Goal: Information Seeking & Learning: Learn about a topic

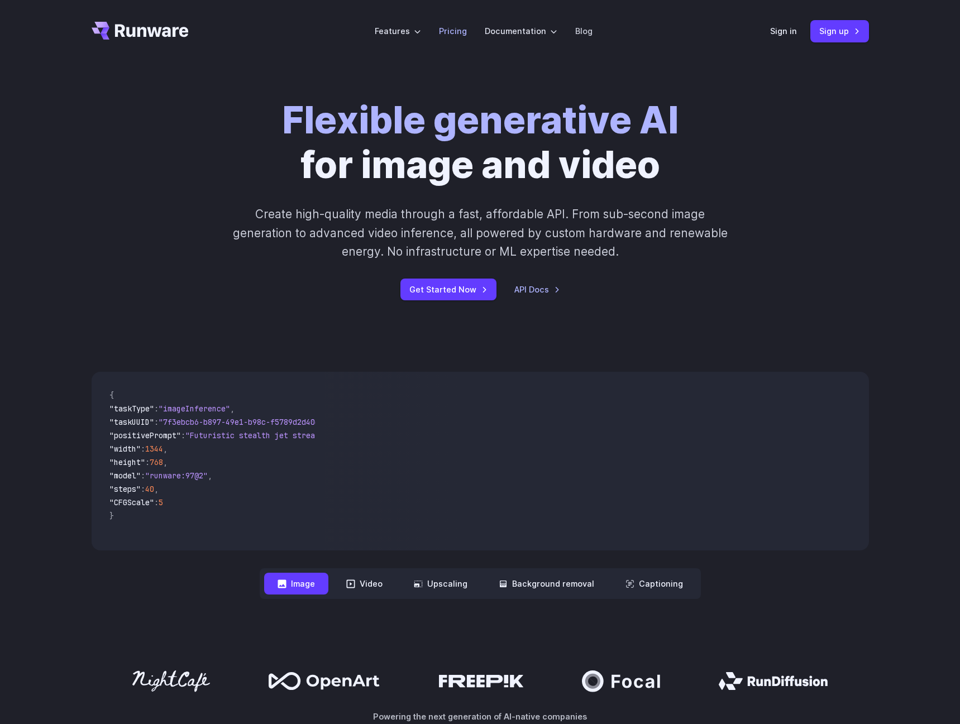
click at [452, 41] on li "Pricing" at bounding box center [453, 31] width 46 height 31
click at [453, 36] on link "Pricing" at bounding box center [453, 31] width 28 height 13
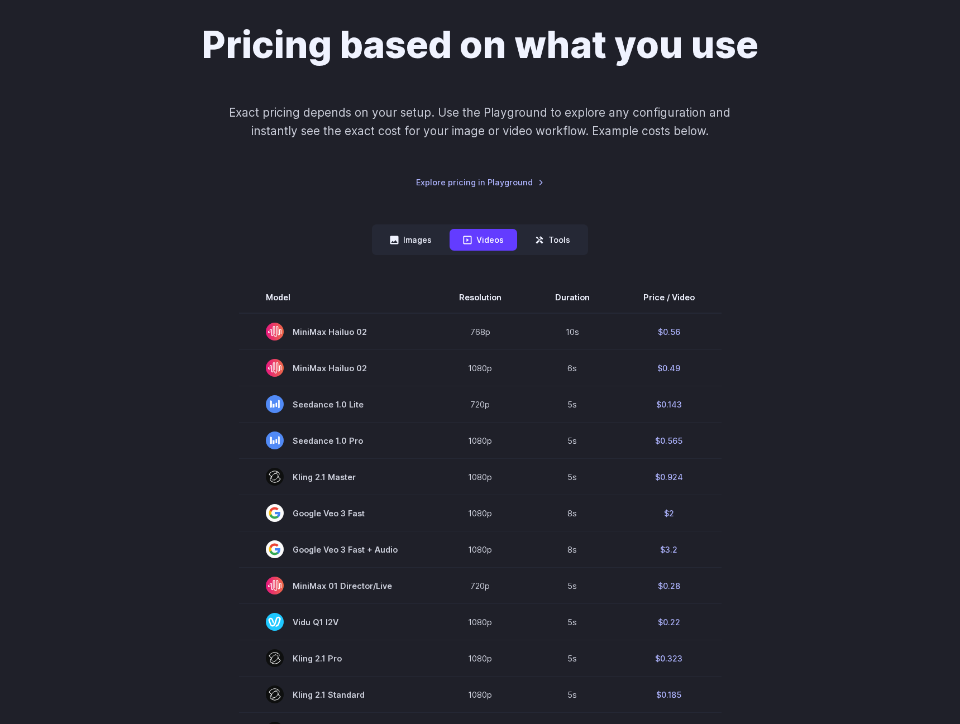
scroll to position [56, 0]
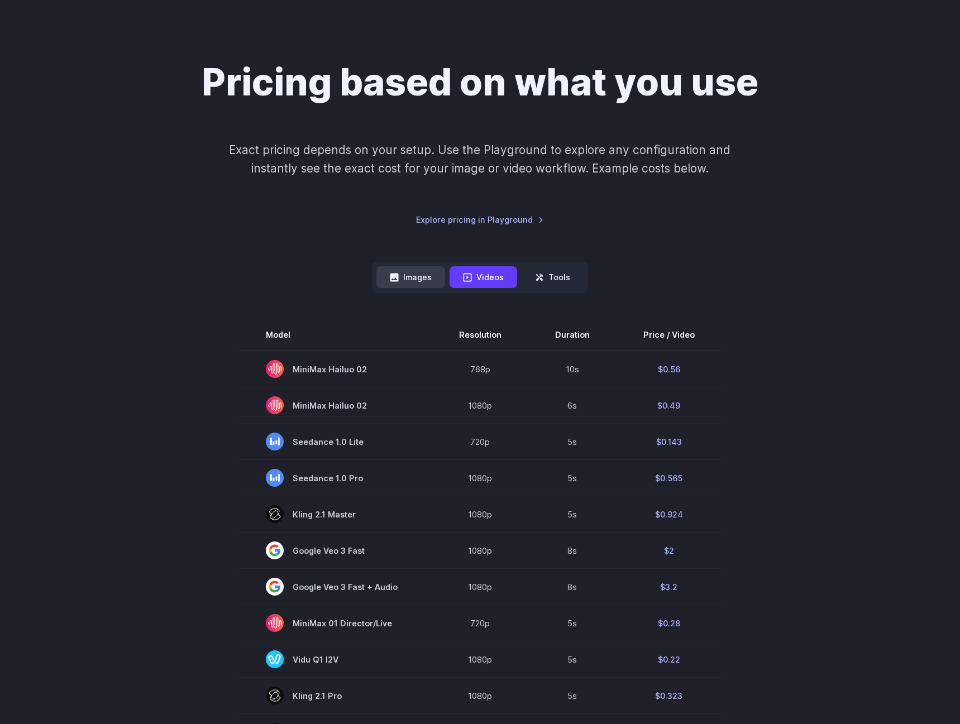
click at [402, 274] on button "Images" at bounding box center [410, 277] width 69 height 22
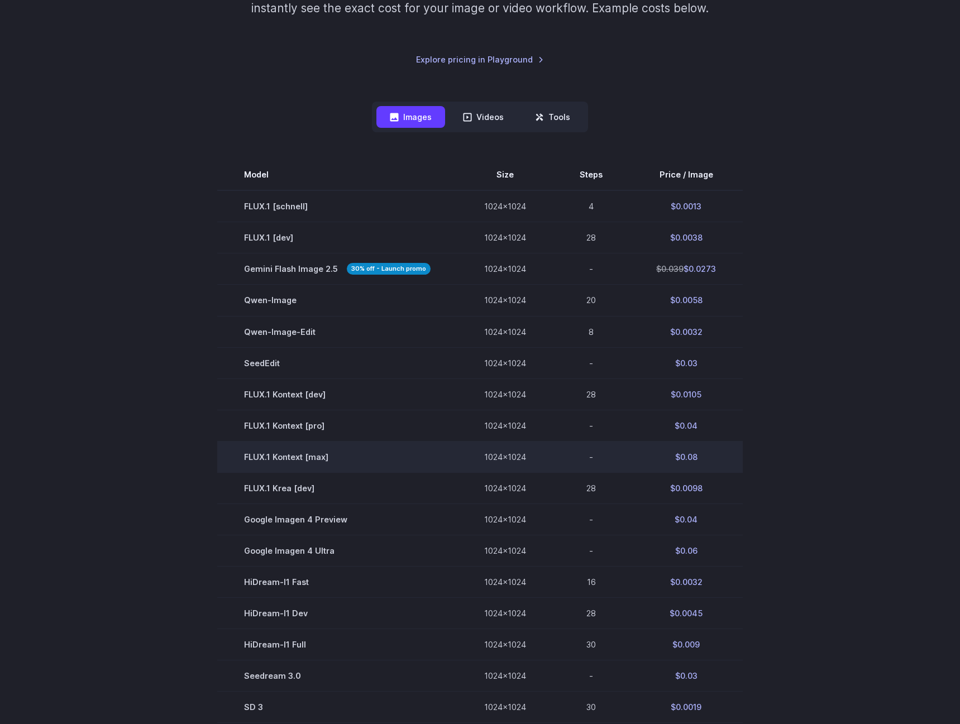
scroll to position [223, 0]
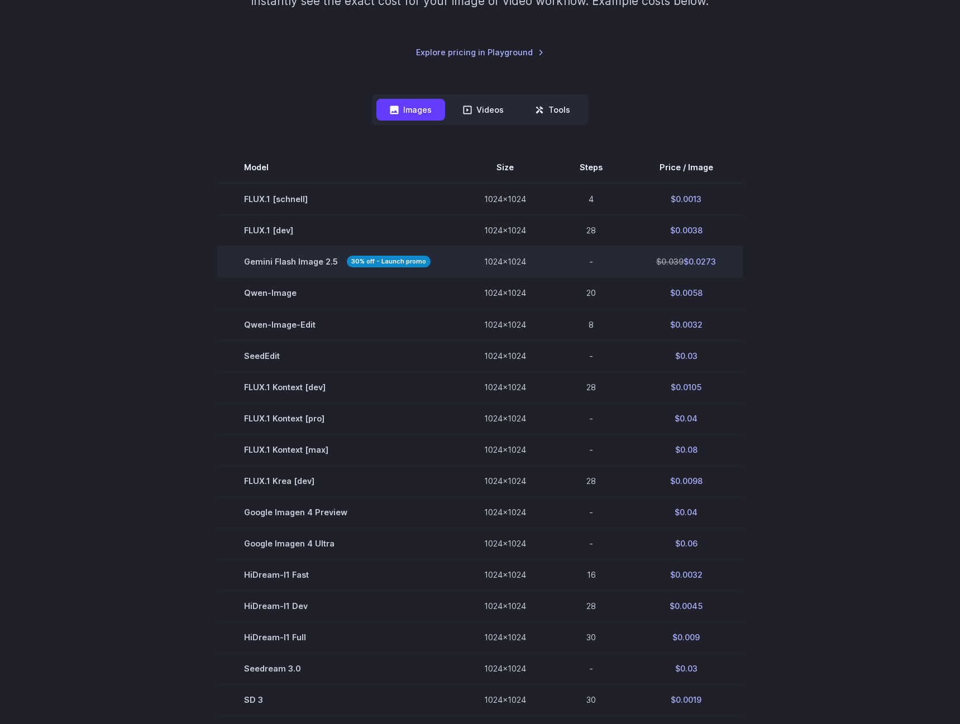
click at [390, 262] on strong "30% off - Launch promo" at bounding box center [389, 262] width 84 height 12
click at [747, 275] on section "Model Size Steps Price / Image FLUX.1 [[PERSON_NAME]] 1024x1024 4 $0.0013 FLUX.…" at bounding box center [480, 465] width 777 height 626
click at [149, 484] on section "Model Size Steps Price / Image FLUX.1 [[PERSON_NAME]] 1024x1024 4 $0.0013 FLUX.…" at bounding box center [480, 465] width 777 height 626
click at [804, 372] on section "Model Size Steps Price / Image FLUX.1 [[PERSON_NAME]] 1024x1024 4 $0.0013 FLUX.…" at bounding box center [480, 465] width 777 height 626
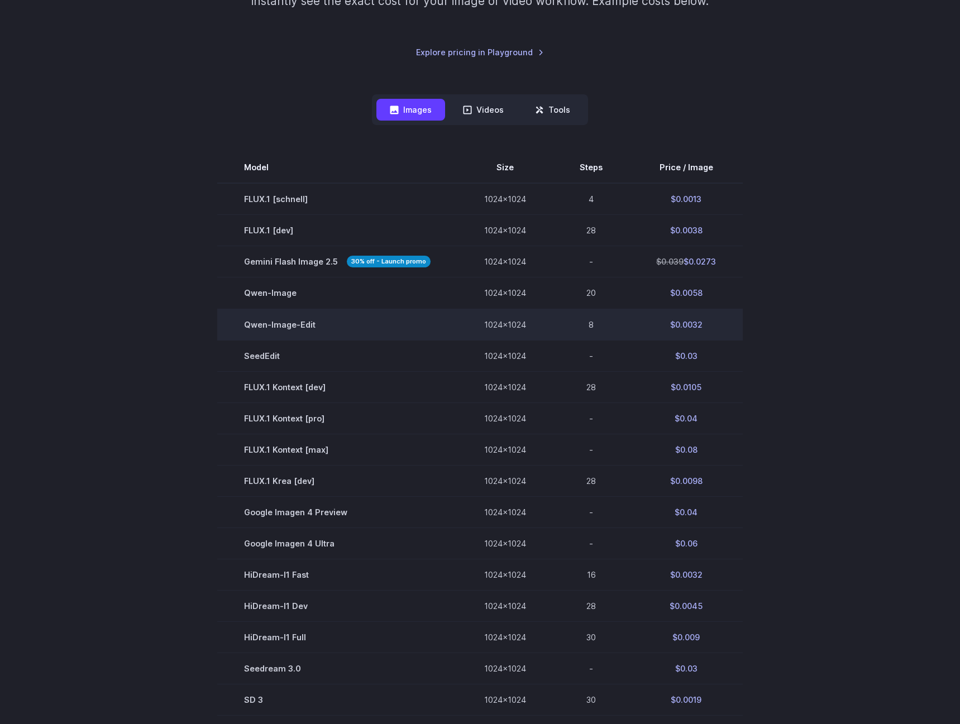
click at [632, 328] on td "$0.0032" at bounding box center [685, 324] width 113 height 31
click at [493, 328] on td "1024x1024" at bounding box center [504, 324] width 95 height 31
click at [270, 330] on td "Qwen-Image-Edit" at bounding box center [337, 324] width 240 height 31
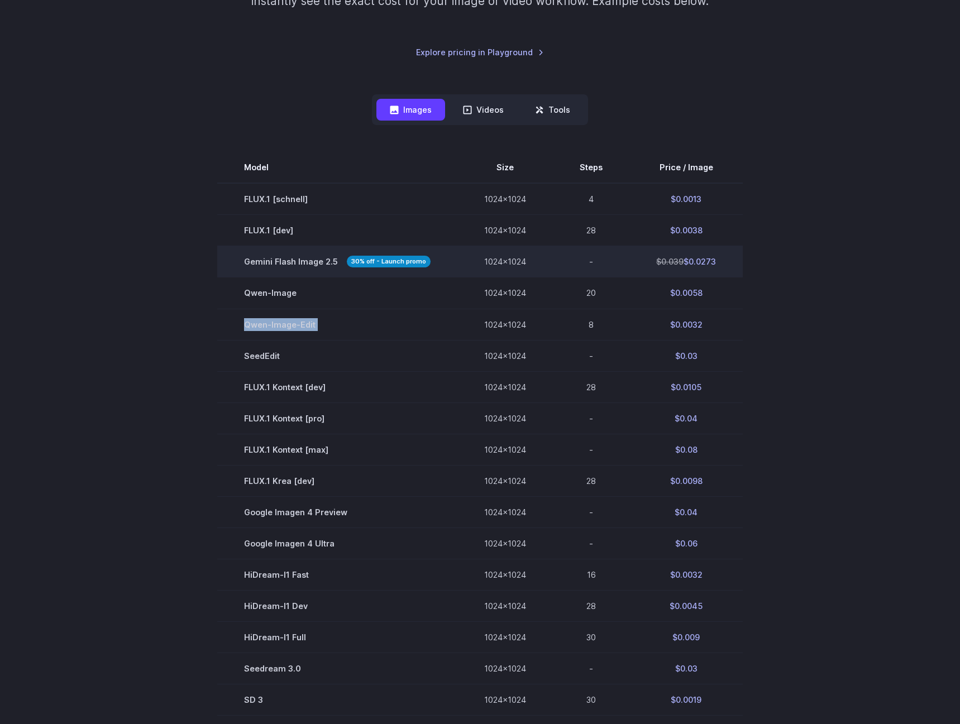
drag, startPoint x: 240, startPoint y: 264, endPoint x: 731, endPoint y: 266, distance: 491.3
click at [731, 266] on tr "Gemini Flash Image 2.5 30% off - Launch promo 1024x1024 - $0.039 $0.0273" at bounding box center [479, 261] width 525 height 31
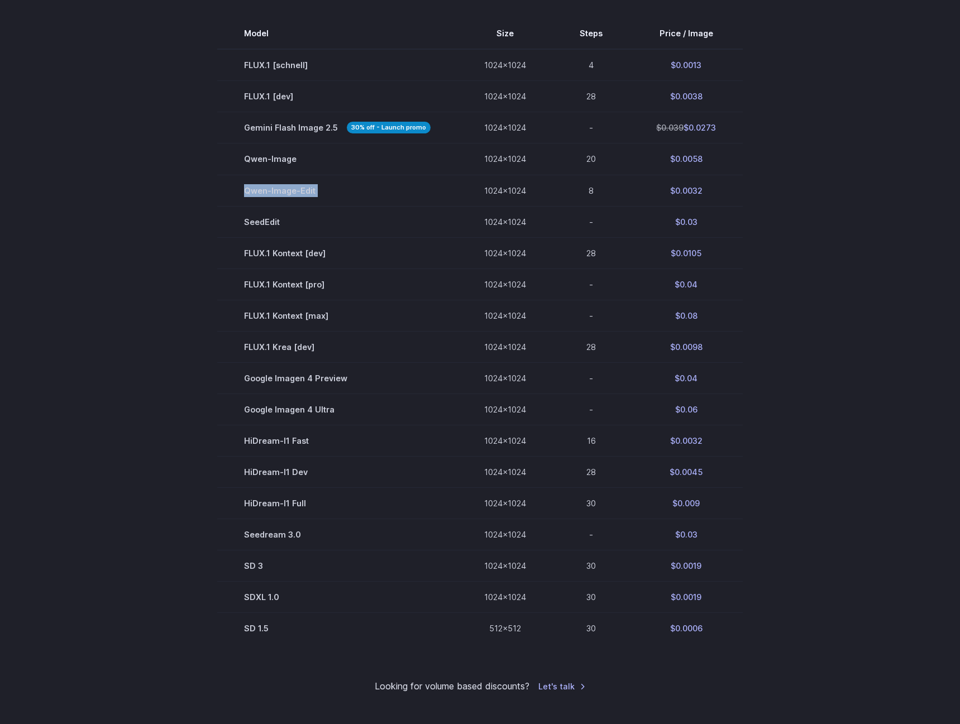
scroll to position [279, 0]
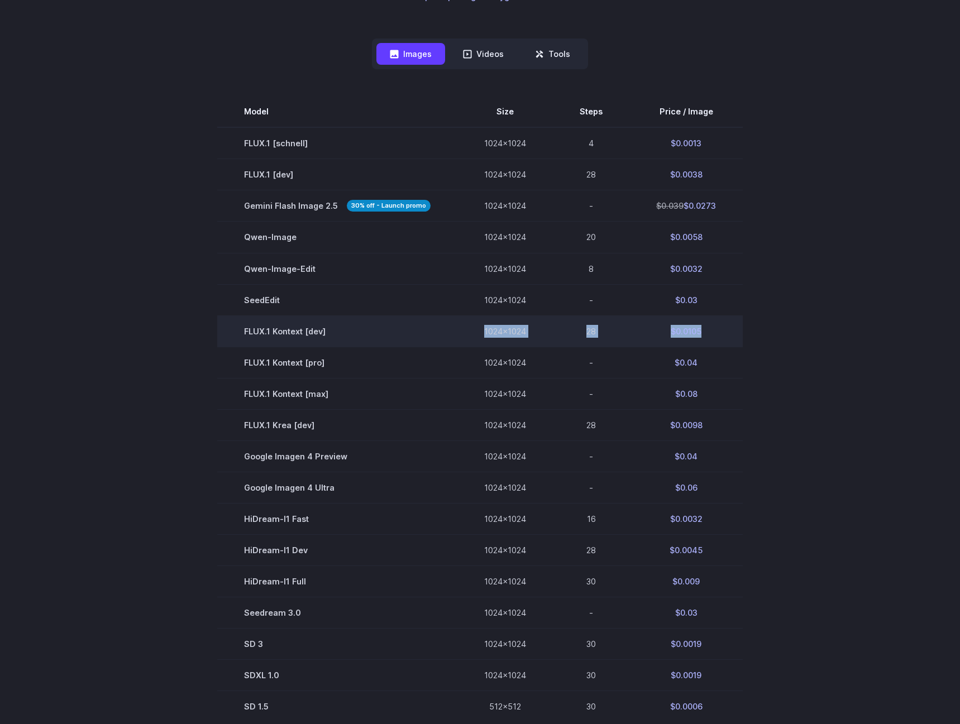
drag, startPoint x: 330, startPoint y: 333, endPoint x: 722, endPoint y: 340, distance: 391.9
click at [722, 340] on tr "FLUX.1 Kontext [dev] 1024x1024 28 $0.0105" at bounding box center [479, 330] width 525 height 31
click at [722, 340] on td "$0.0105" at bounding box center [685, 330] width 113 height 31
drag, startPoint x: 721, startPoint y: 366, endPoint x: 242, endPoint y: 334, distance: 480.6
click at [242, 334] on tbody "Model Size Steps Price / Image FLUX.1 [[PERSON_NAME]] 1024x1024 4 $0.0013 FLUX.…" at bounding box center [479, 409] width 525 height 626
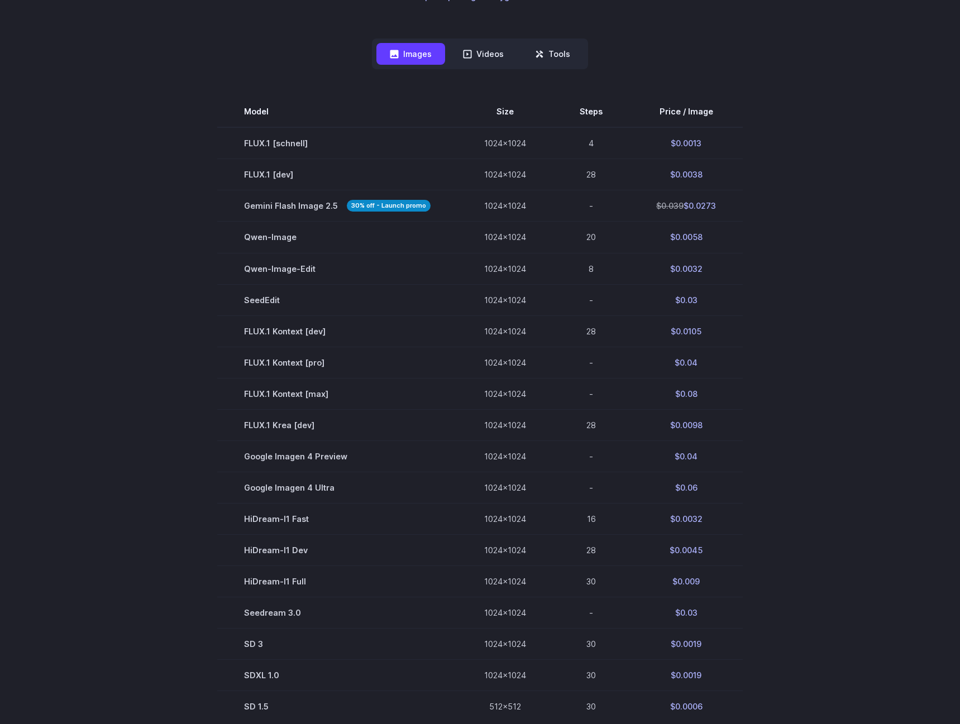
click at [937, 204] on div "Pricing based on what you use Exact pricing depends on your setup. Use the Play…" at bounding box center [480, 304] width 960 height 1042
click at [68, 370] on div "Pricing based on what you use Exact pricing depends on your setup. Use the Play…" at bounding box center [480, 304] width 960 height 1042
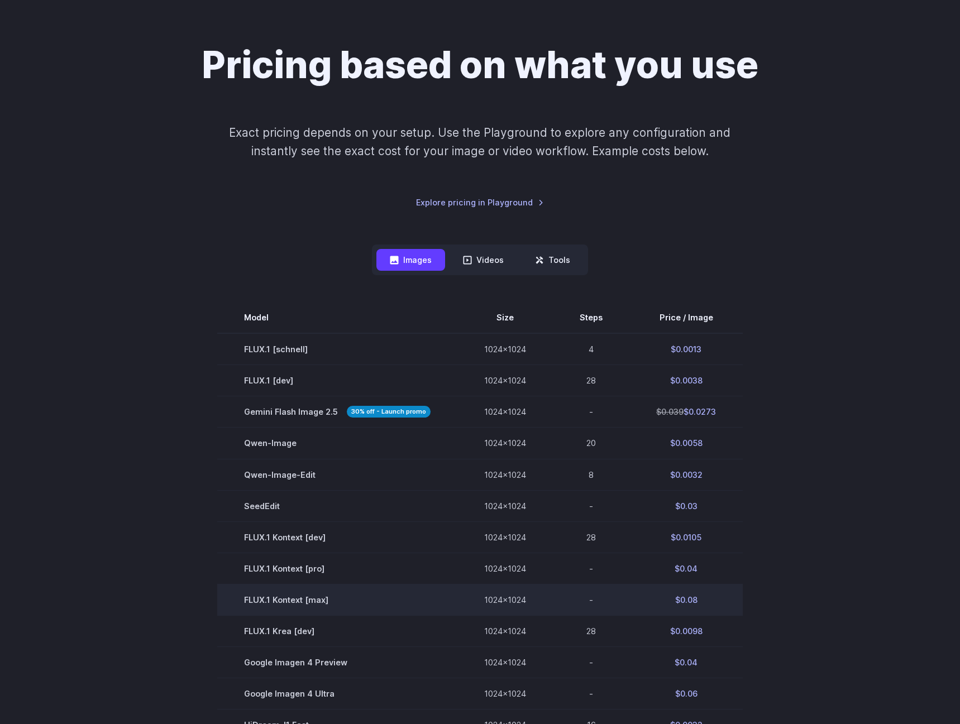
scroll to position [0, 0]
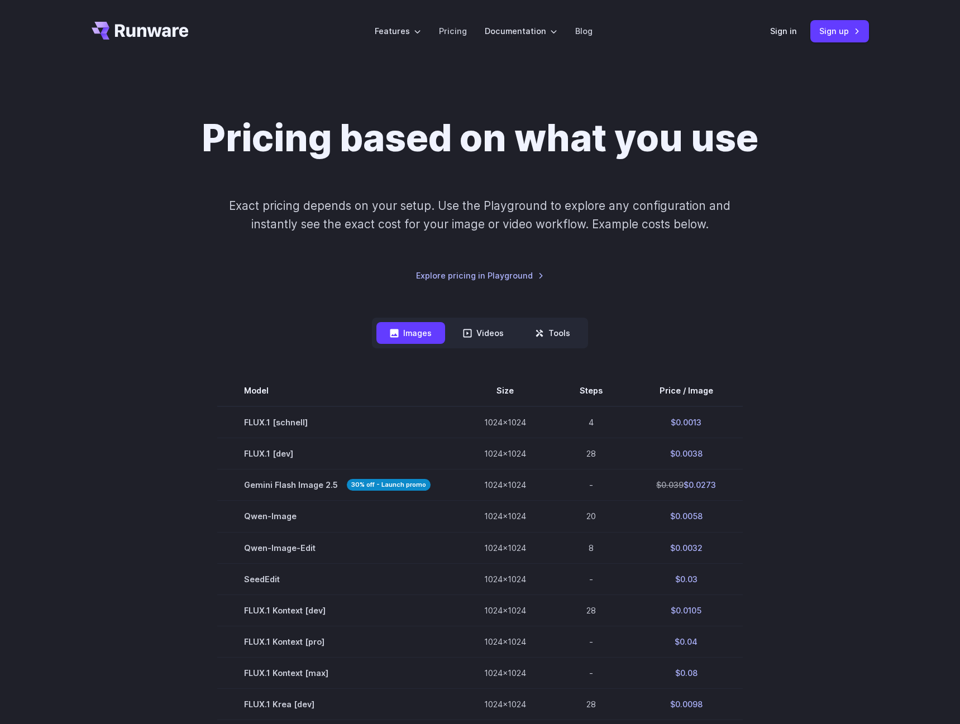
click at [406, 160] on h1 "Pricing based on what you use" at bounding box center [480, 138] width 557 height 45
click at [406, 159] on h1 "Pricing based on what you use" at bounding box center [480, 138] width 557 height 45
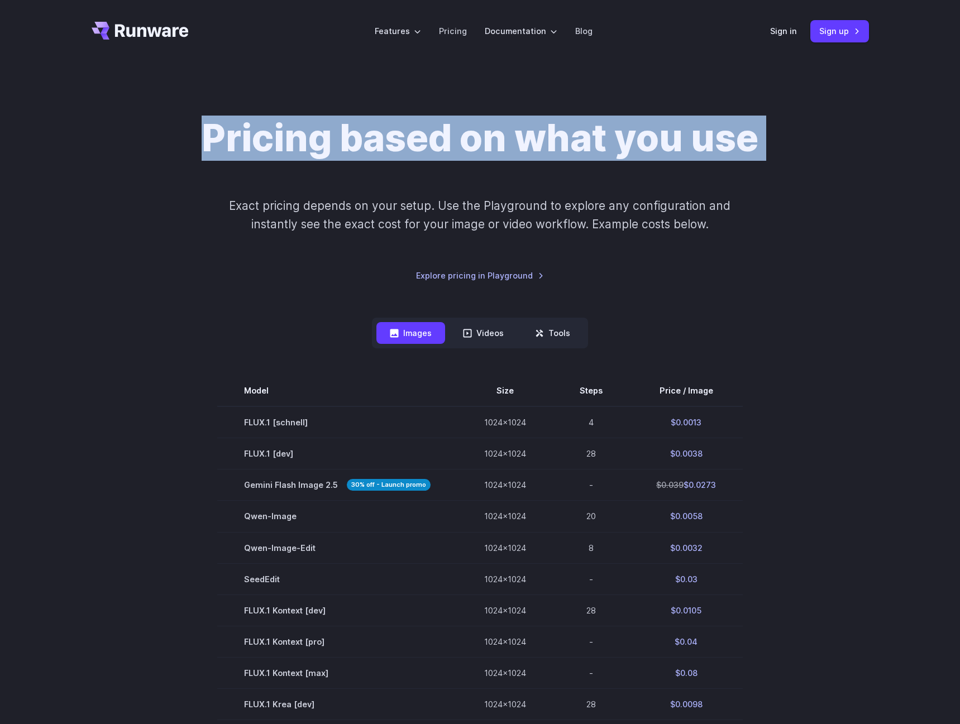
click at [406, 159] on h1 "Pricing based on what you use" at bounding box center [480, 138] width 557 height 45
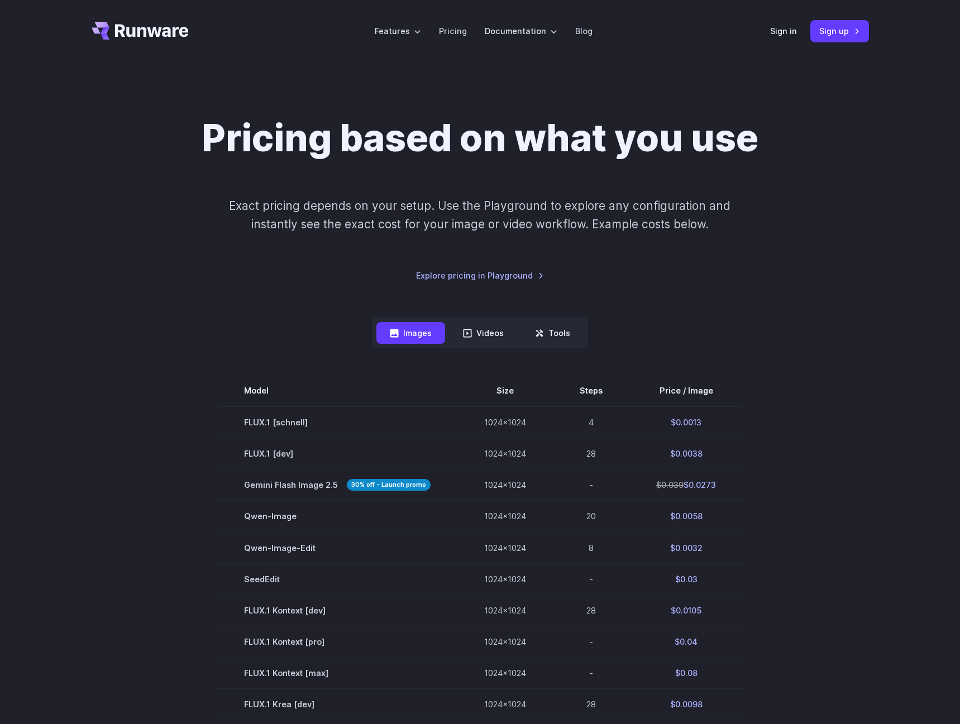
click at [536, 233] on p "Exact pricing depends on your setup. Use the Playground to explore any configur…" at bounding box center [480, 215] width 544 height 37
click at [526, 218] on p "Exact pricing depends on your setup. Use the Playground to explore any configur…" at bounding box center [480, 215] width 544 height 37
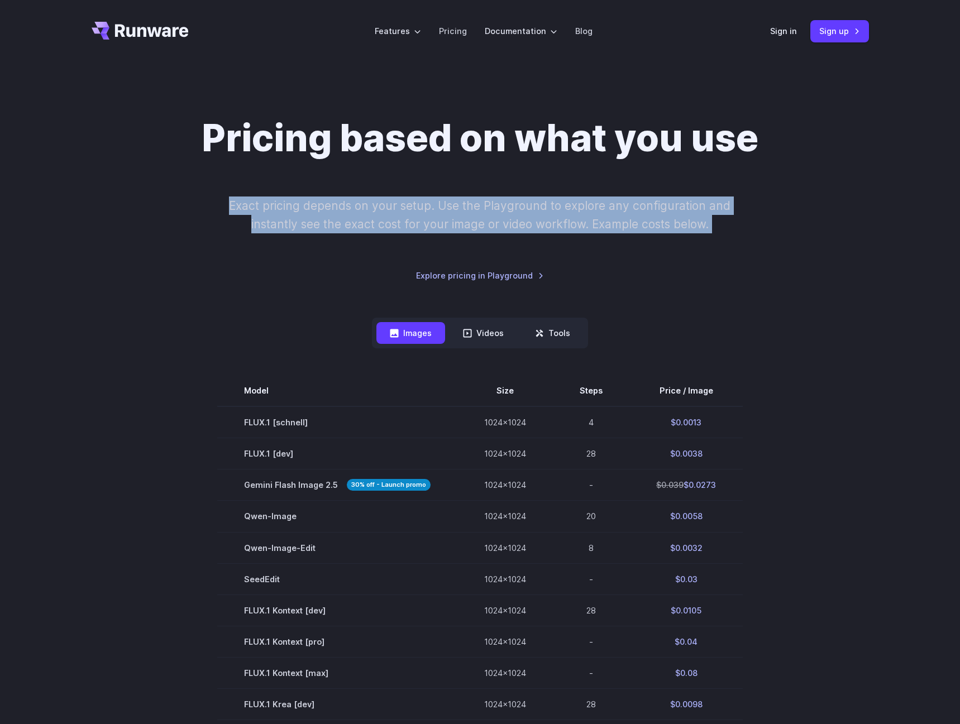
click at [526, 218] on p "Exact pricing depends on your setup. Use the Playground to explore any configur…" at bounding box center [480, 215] width 544 height 37
click at [469, 218] on p "Exact pricing depends on your setup. Use the Playground to explore any configur…" at bounding box center [480, 215] width 544 height 37
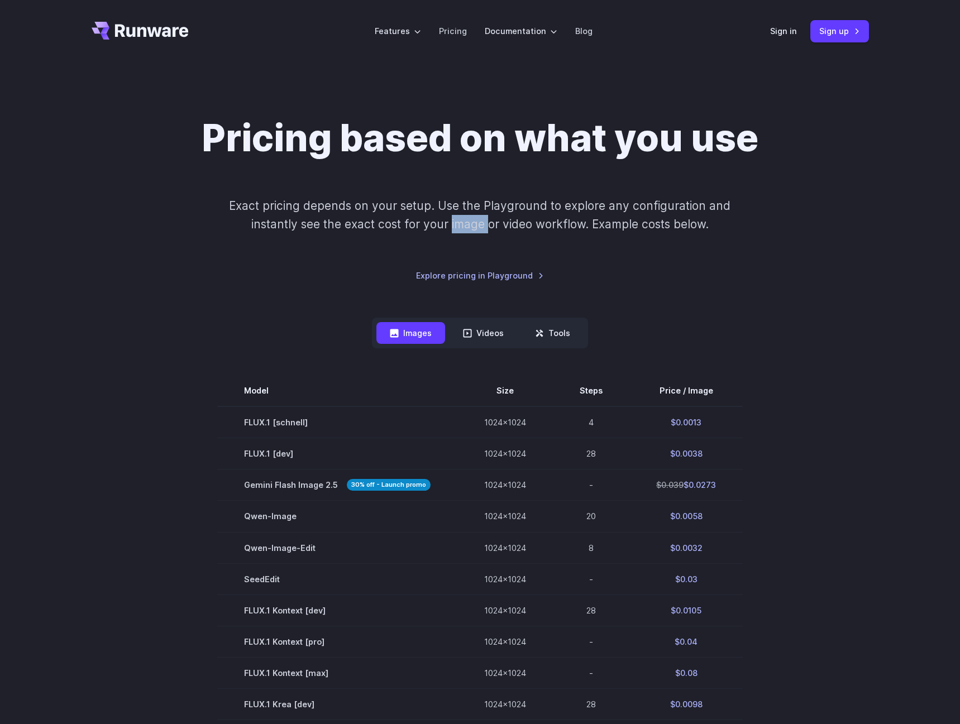
click at [469, 218] on p "Exact pricing depends on your setup. Use the Playground to explore any configur…" at bounding box center [480, 215] width 544 height 37
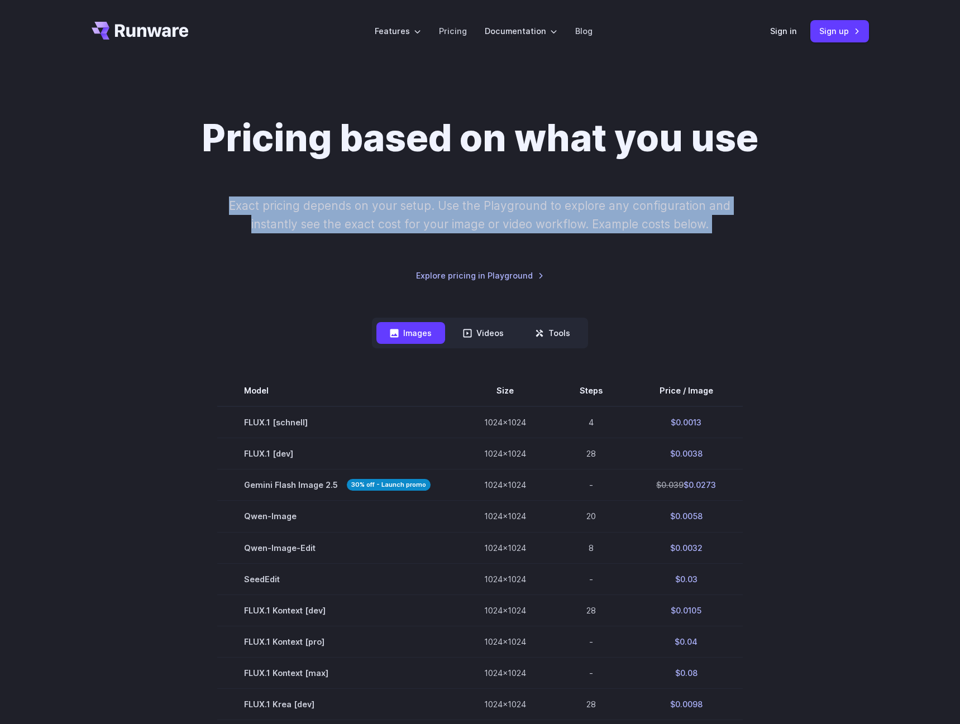
click at [469, 218] on p "Exact pricing depends on your setup. Use the Playground to explore any configur…" at bounding box center [480, 215] width 544 height 37
click at [385, 214] on p "Exact pricing depends on your setup. Use the Playground to explore any configur…" at bounding box center [480, 215] width 544 height 37
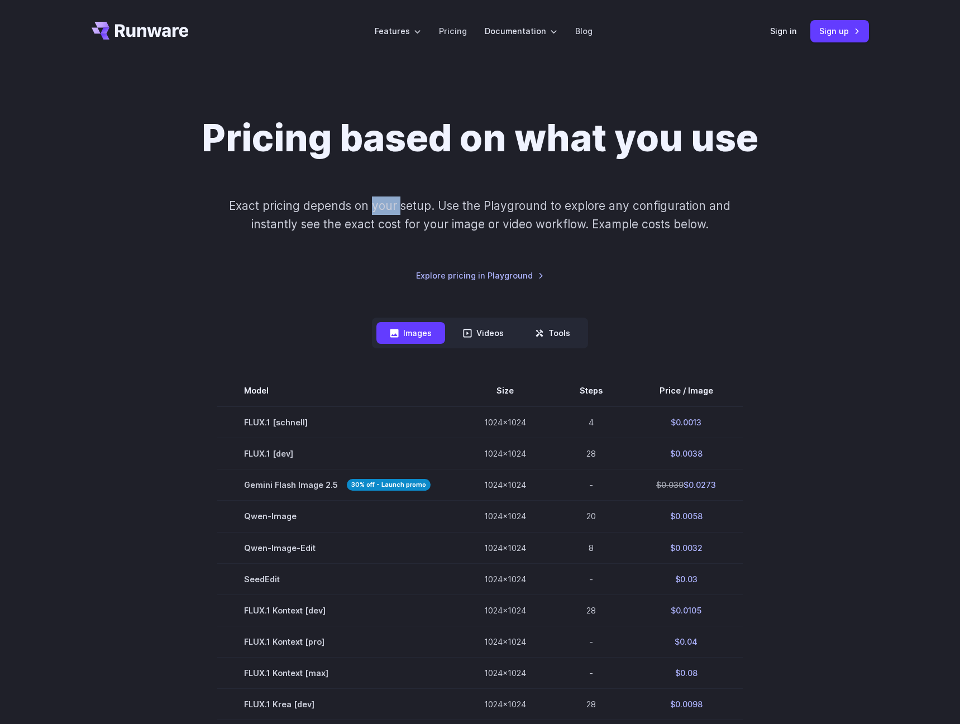
click at [385, 214] on p "Exact pricing depends on your setup. Use the Playground to explore any configur…" at bounding box center [480, 215] width 544 height 37
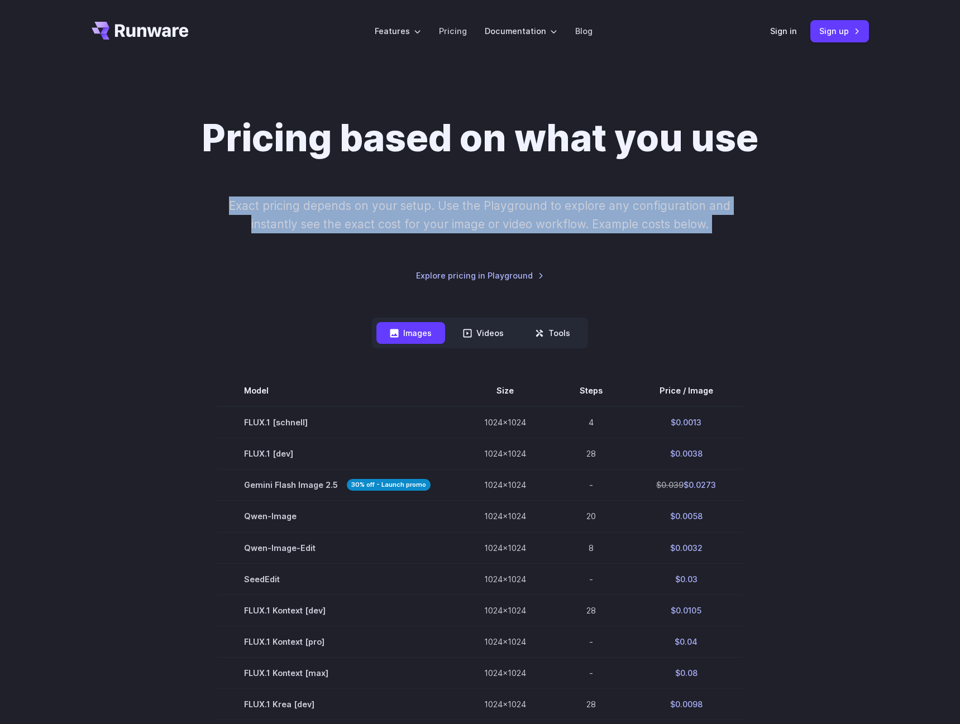
click at [385, 214] on p "Exact pricing depends on your setup. Use the Playground to explore any configur…" at bounding box center [480, 215] width 544 height 37
click at [540, 237] on div "Pricing based on what you use Exact pricing depends on your setup. Use the Play…" at bounding box center [480, 199] width 777 height 166
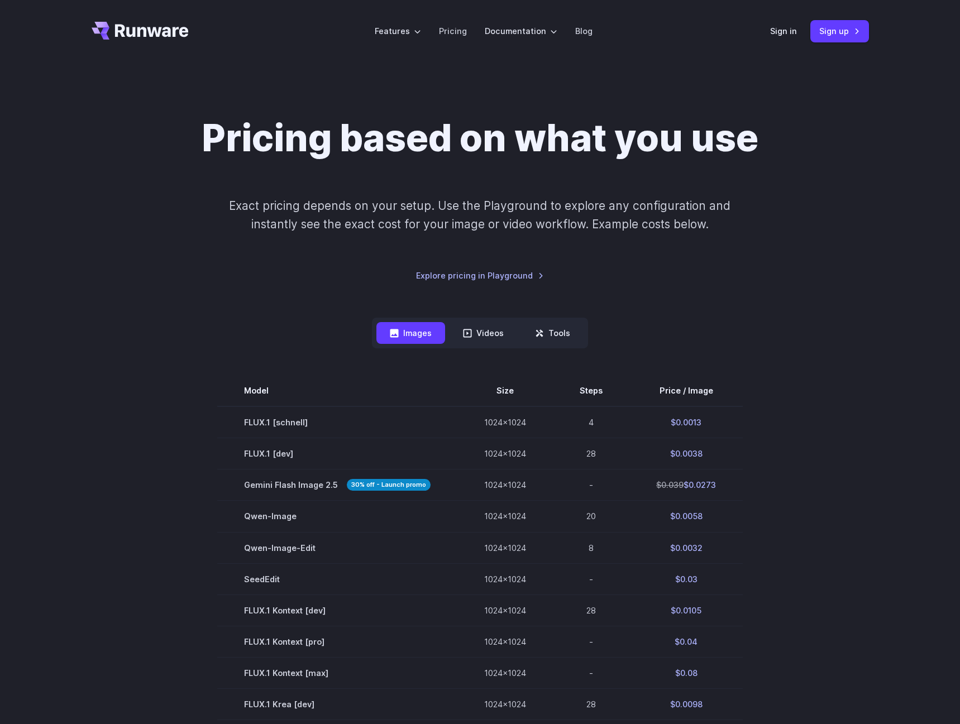
click at [540, 227] on p "Exact pricing depends on your setup. Use the Playground to explore any configur…" at bounding box center [480, 215] width 544 height 37
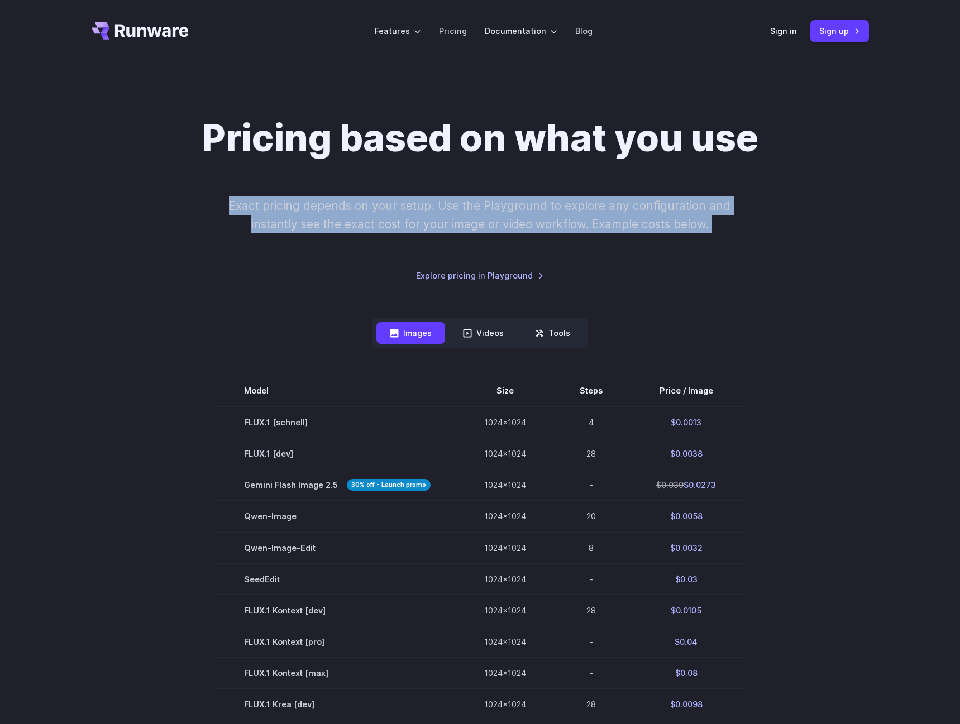
click at [540, 227] on p "Exact pricing depends on your setup. Use the Playground to explore any configur…" at bounding box center [480, 215] width 544 height 37
click at [580, 218] on p "Exact pricing depends on your setup. Use the Playground to explore any configur…" at bounding box center [480, 215] width 544 height 37
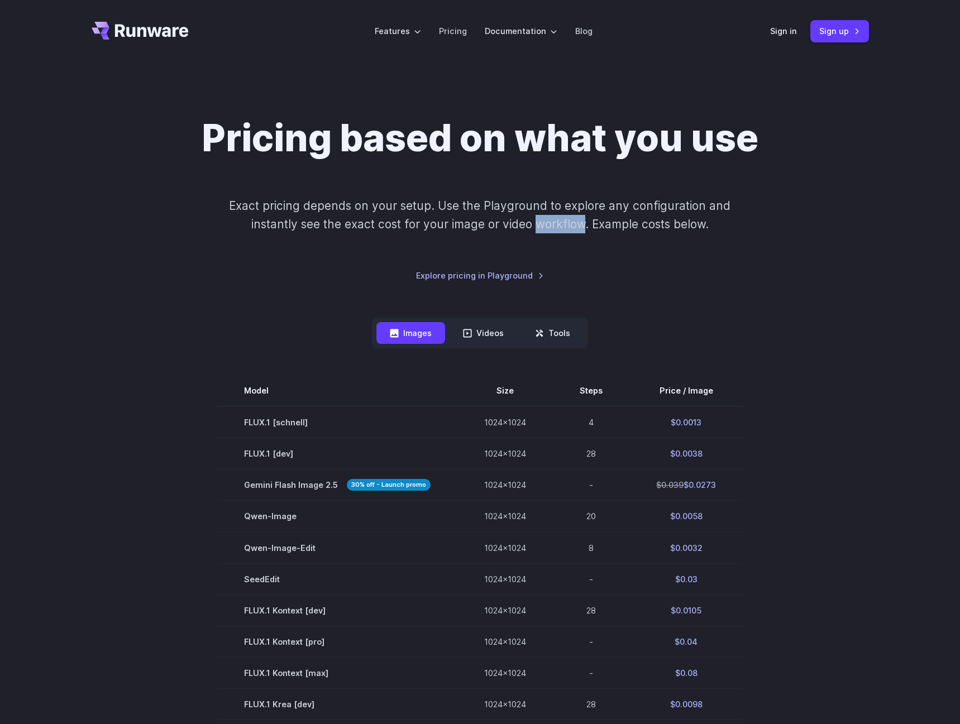
click at [580, 218] on p "Exact pricing depends on your setup. Use the Playground to explore any configur…" at bounding box center [480, 215] width 544 height 37
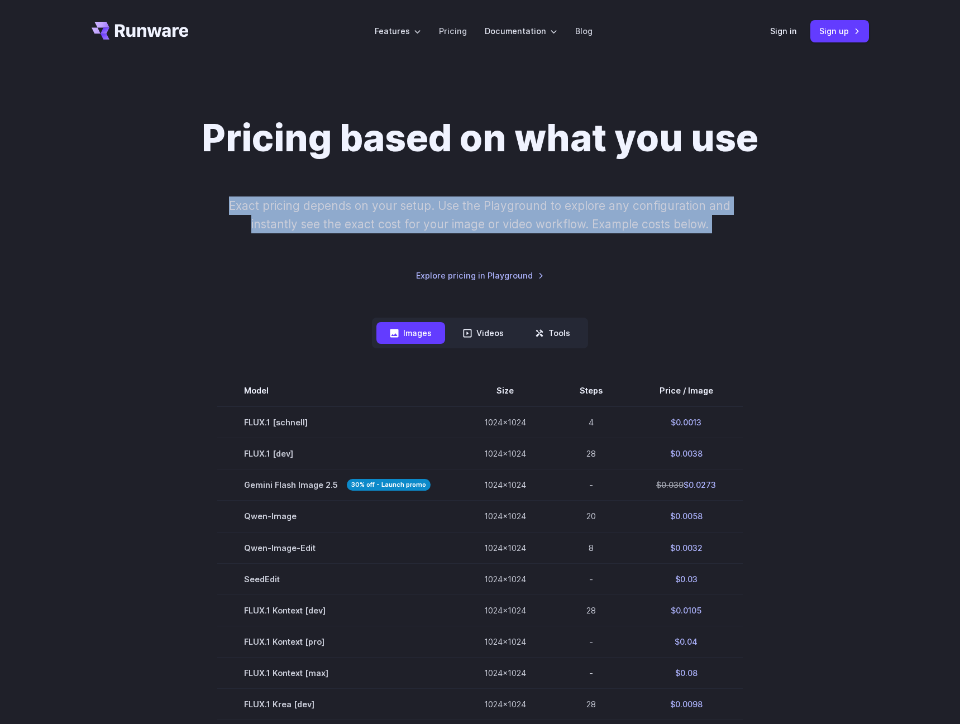
click at [580, 218] on p "Exact pricing depends on your setup. Use the Playground to explore any configur…" at bounding box center [480, 215] width 544 height 37
click at [506, 230] on p "Exact pricing depends on your setup. Use the Playground to explore any configur…" at bounding box center [480, 215] width 544 height 37
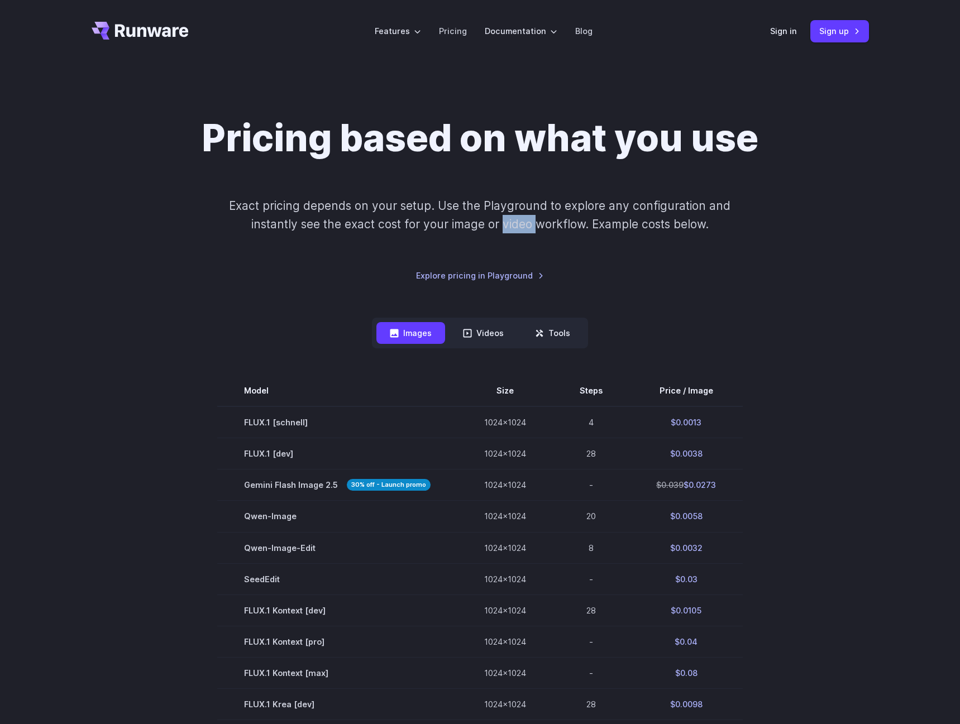
click at [506, 230] on p "Exact pricing depends on your setup. Use the Playground to explore any configur…" at bounding box center [480, 215] width 544 height 37
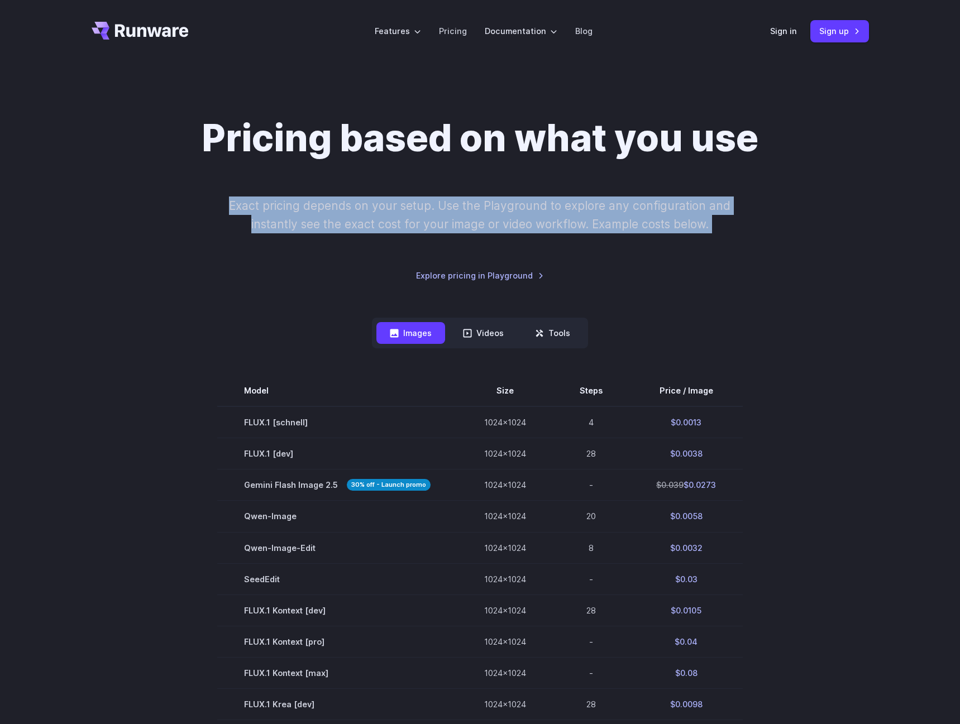
click at [506, 230] on p "Exact pricing depends on your setup. Use the Playground to explore any configur…" at bounding box center [480, 215] width 544 height 37
click at [365, 204] on p "Exact pricing depends on your setup. Use the Playground to explore any configur…" at bounding box center [480, 215] width 544 height 37
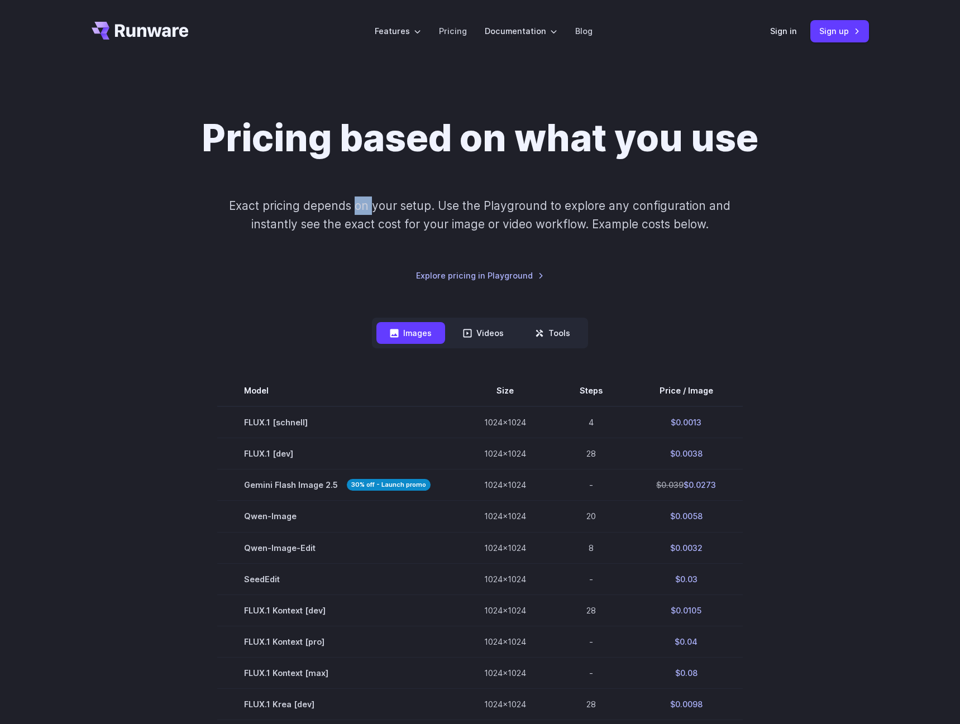
click at [365, 204] on p "Exact pricing depends on your setup. Use the Playground to explore any configur…" at bounding box center [480, 215] width 544 height 37
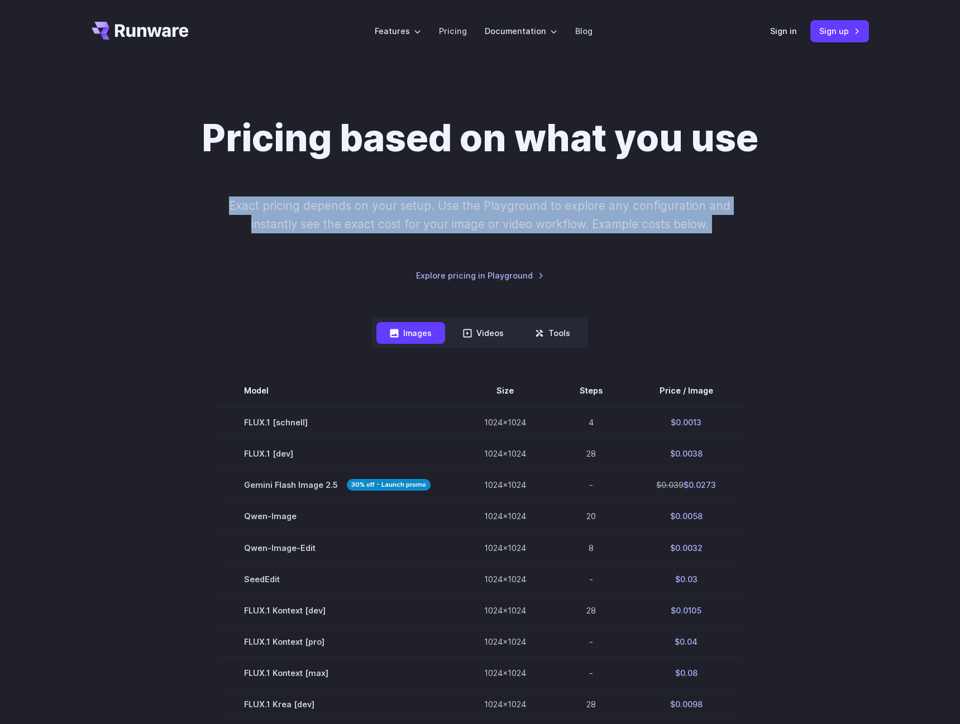
click at [365, 204] on p "Exact pricing depends on your setup. Use the Playground to explore any configur…" at bounding box center [480, 215] width 544 height 37
click at [502, 218] on p "Exact pricing depends on your setup. Use the Playground to explore any configur…" at bounding box center [480, 215] width 544 height 37
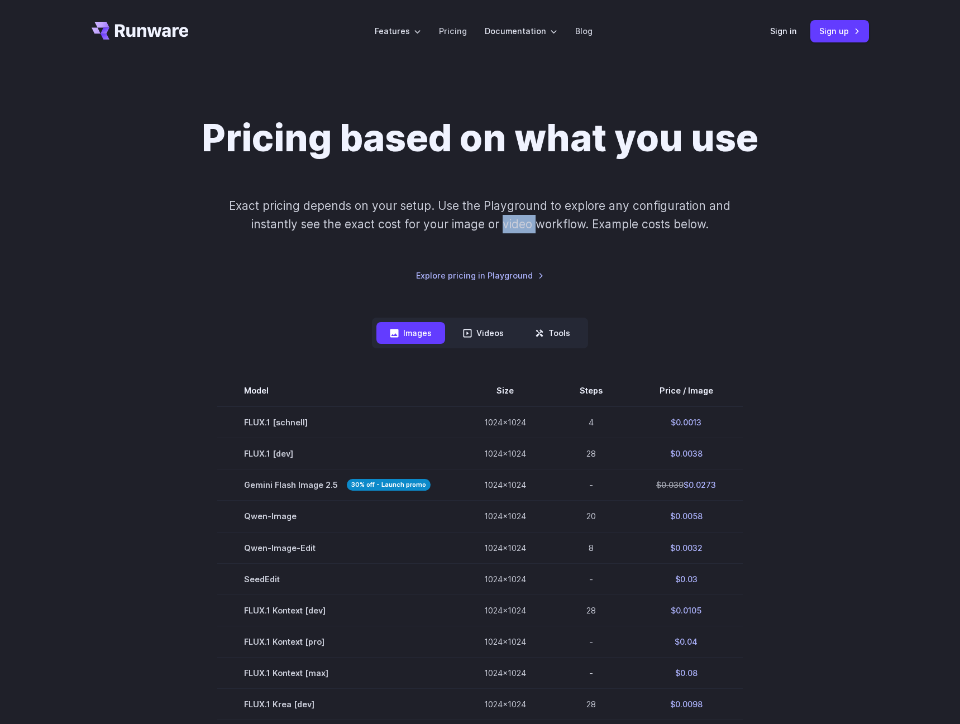
click at [502, 218] on p "Exact pricing depends on your setup. Use the Playground to explore any configur…" at bounding box center [480, 215] width 544 height 37
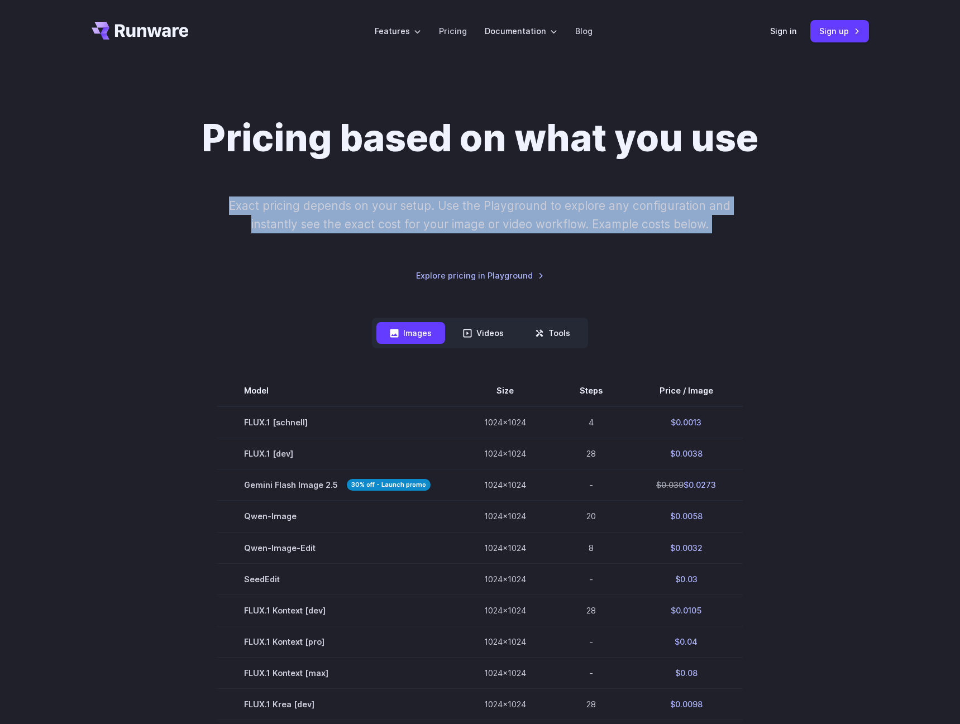
click at [502, 218] on p "Exact pricing depends on your setup. Use the Playground to explore any configur…" at bounding box center [480, 215] width 544 height 37
click at [467, 213] on p "Exact pricing depends on your setup. Use the Playground to explore any configur…" at bounding box center [480, 215] width 544 height 37
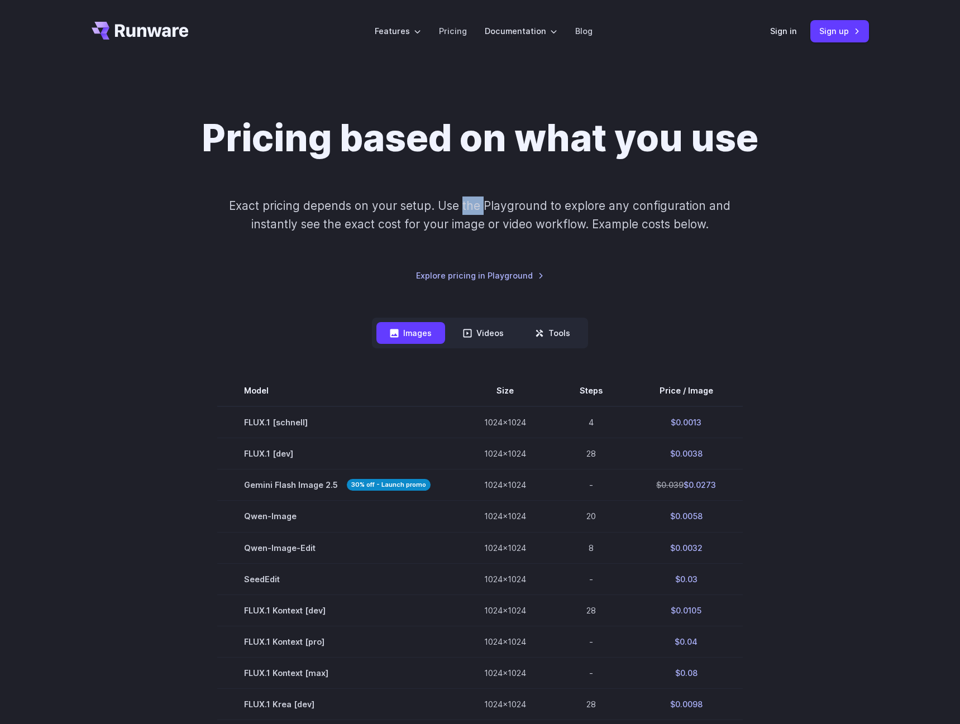
click at [467, 213] on p "Exact pricing depends on your setup. Use the Playground to explore any configur…" at bounding box center [480, 215] width 544 height 37
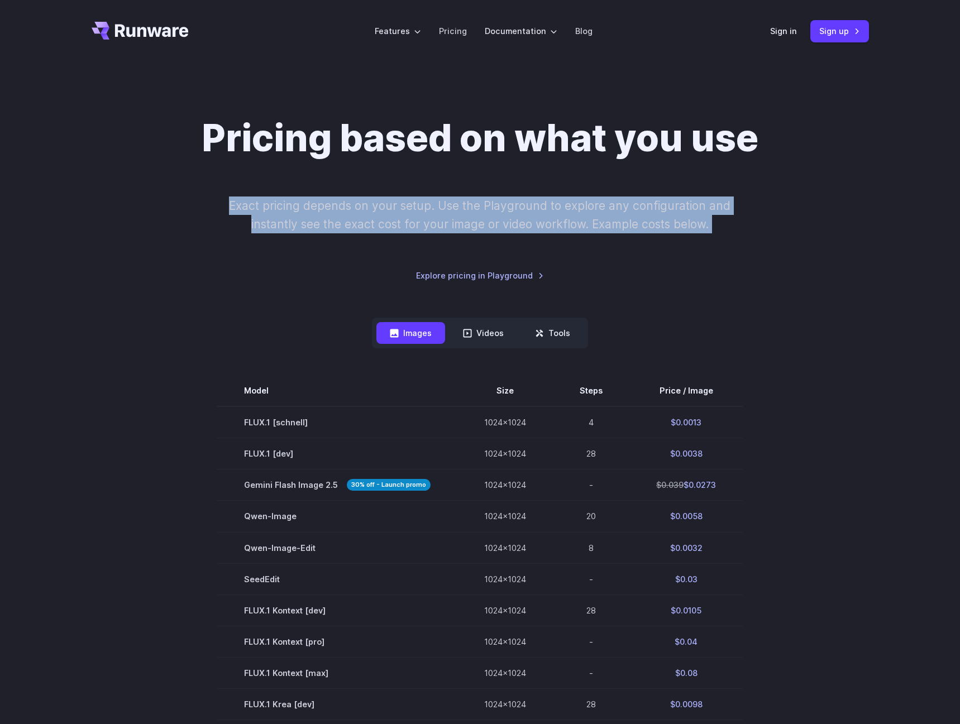
click at [467, 213] on p "Exact pricing depends on your setup. Use the Playground to explore any configur…" at bounding box center [480, 215] width 544 height 37
click at [477, 221] on p "Exact pricing depends on your setup. Use the Playground to explore any configur…" at bounding box center [480, 215] width 544 height 37
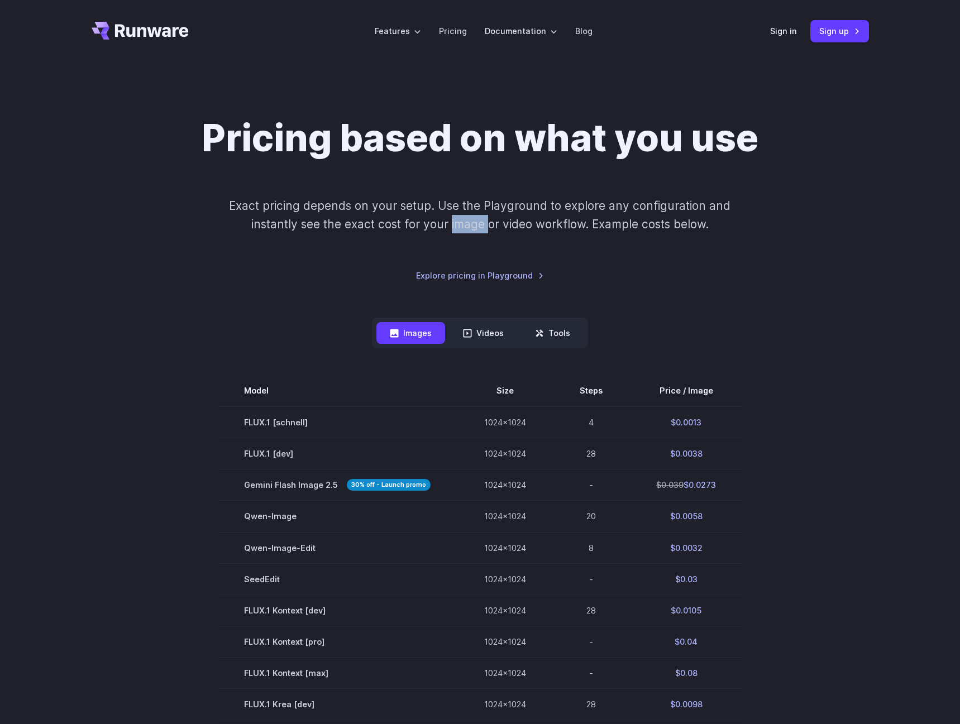
click at [477, 221] on p "Exact pricing depends on your setup. Use the Playground to explore any configur…" at bounding box center [480, 215] width 544 height 37
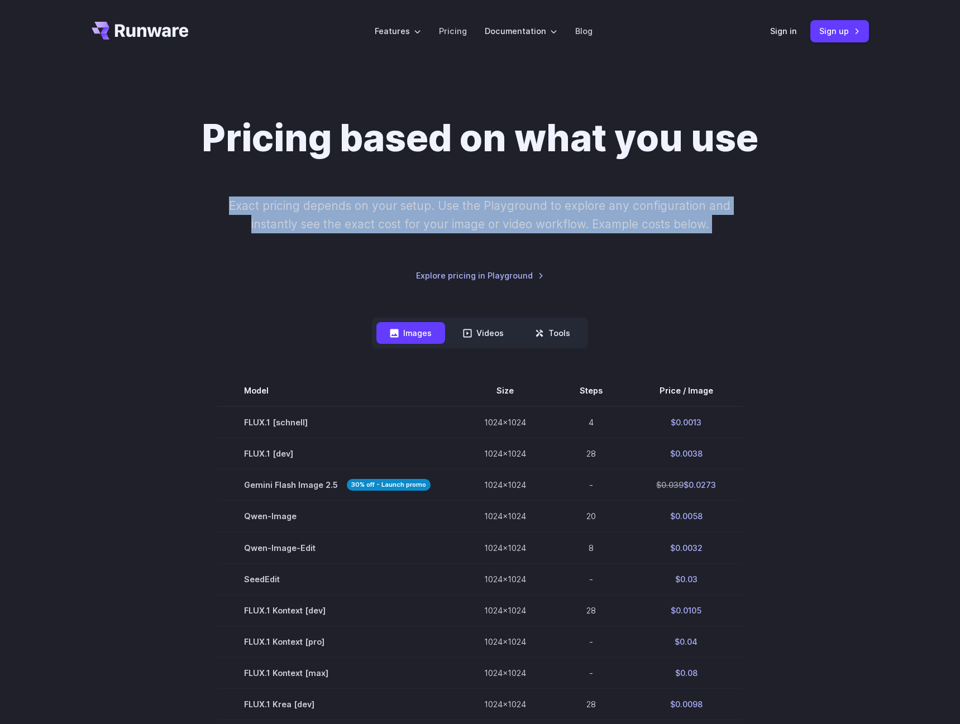
click at [477, 221] on p "Exact pricing depends on your setup. Use the Playground to explore any configur…" at bounding box center [480, 215] width 544 height 37
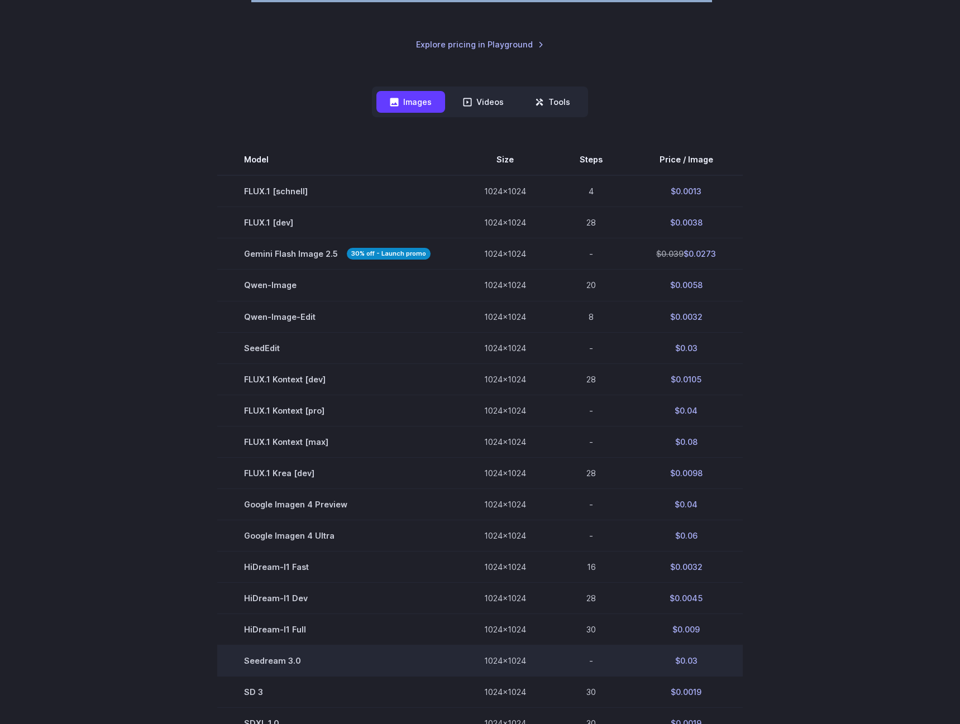
scroll to position [223, 0]
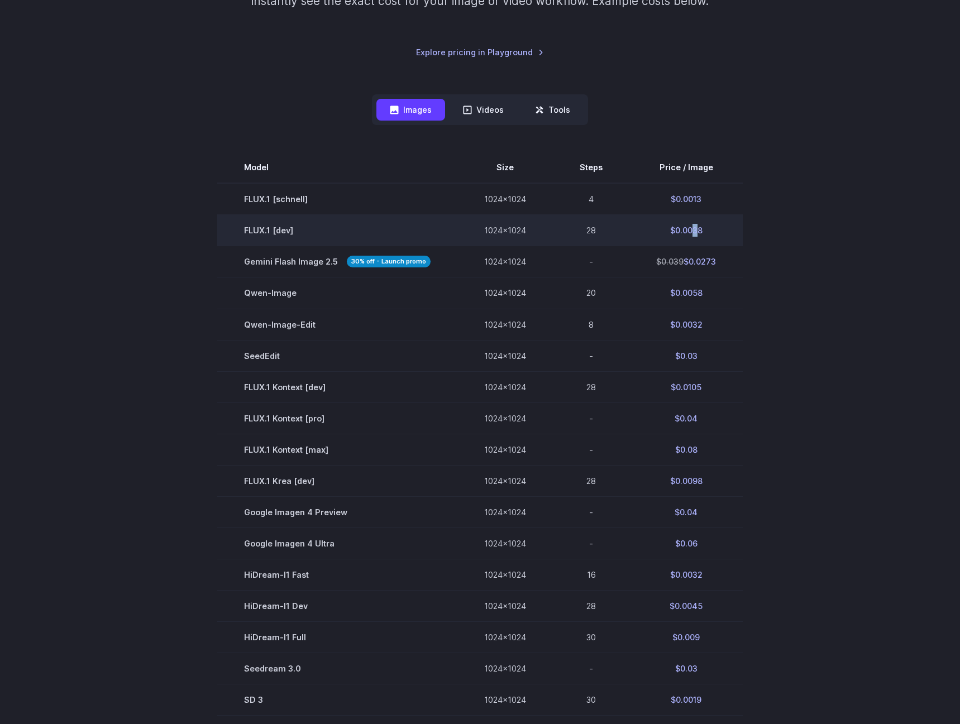
drag, startPoint x: 696, startPoint y: 231, endPoint x: 688, endPoint y: 232, distance: 7.9
click at [688, 232] on td "$0.0038" at bounding box center [685, 230] width 113 height 31
click at [689, 232] on td "$0.0038" at bounding box center [685, 230] width 113 height 31
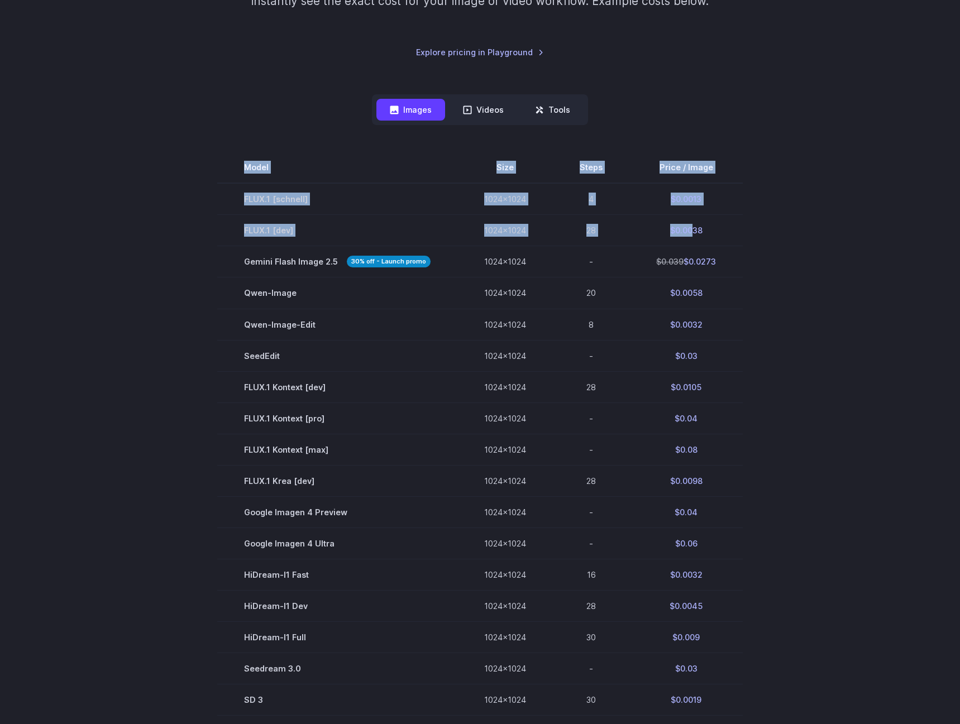
drag, startPoint x: 689, startPoint y: 231, endPoint x: 742, endPoint y: 234, distance: 53.1
click at [742, 234] on section "Model Size Steps Price / Image FLUX.1 [[PERSON_NAME]] 1024x1024 4 $0.0013 FLUX.…" at bounding box center [480, 465] width 777 height 626
click at [700, 255] on td "$0.039 $0.0273" at bounding box center [685, 261] width 113 height 31
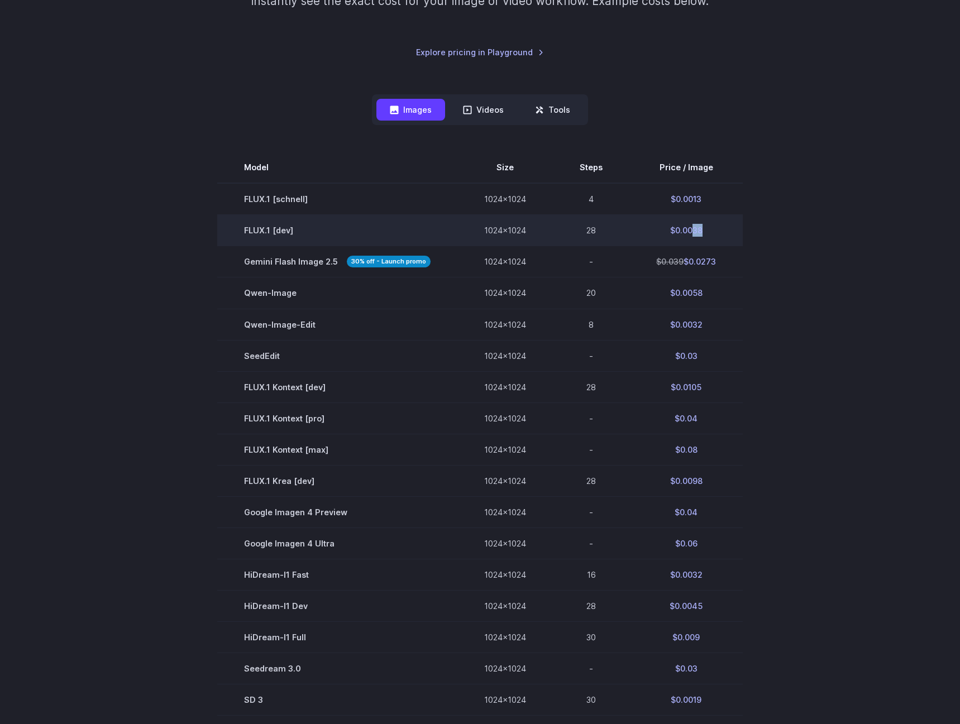
drag, startPoint x: 689, startPoint y: 229, endPoint x: 704, endPoint y: 229, distance: 14.5
click at [704, 229] on td "$0.0038" at bounding box center [685, 230] width 113 height 31
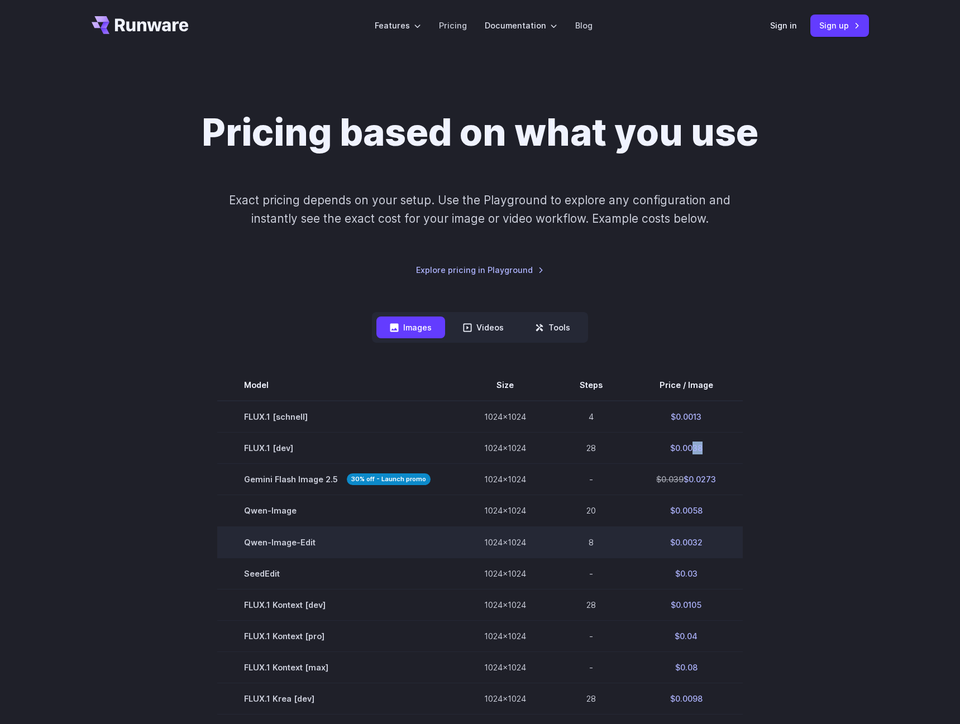
scroll to position [0, 0]
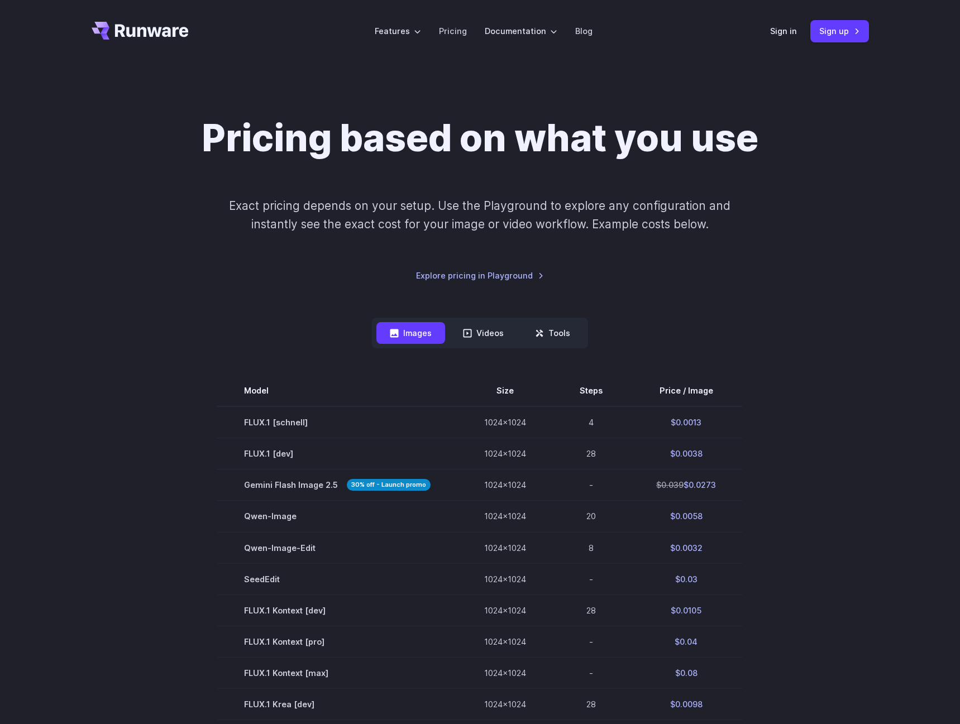
click at [518, 215] on p "Exact pricing depends on your setup. Use the Playground to explore any configur…" at bounding box center [480, 215] width 544 height 37
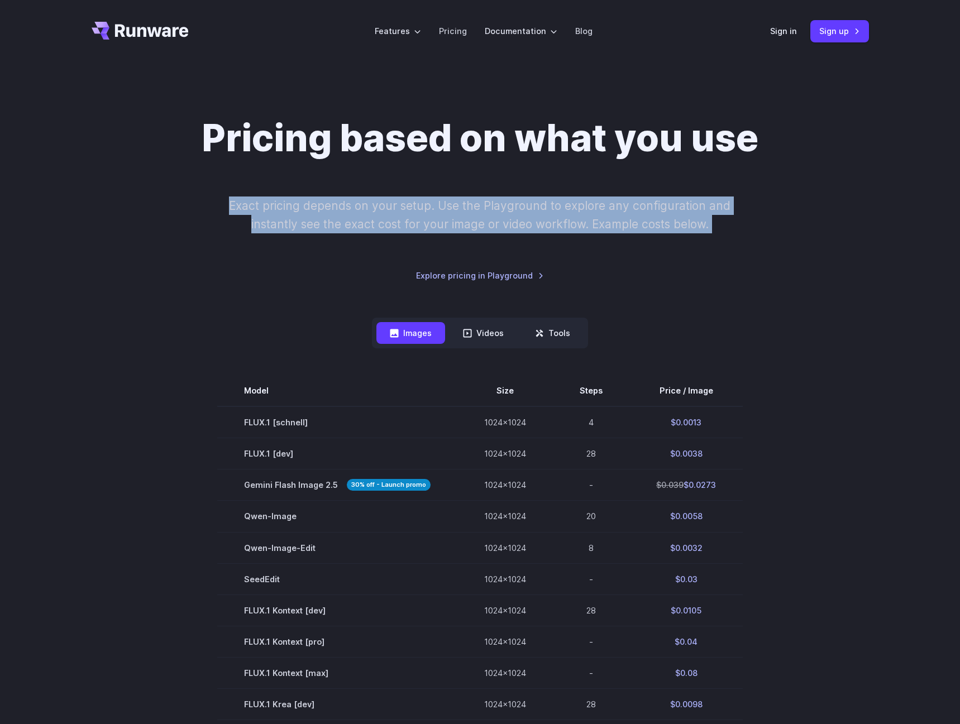
click at [518, 215] on p "Exact pricing depends on your setup. Use the Playground to explore any configur…" at bounding box center [480, 215] width 544 height 37
click at [298, 212] on p "Exact pricing depends on your setup. Use the Playground to explore any configur…" at bounding box center [480, 215] width 544 height 37
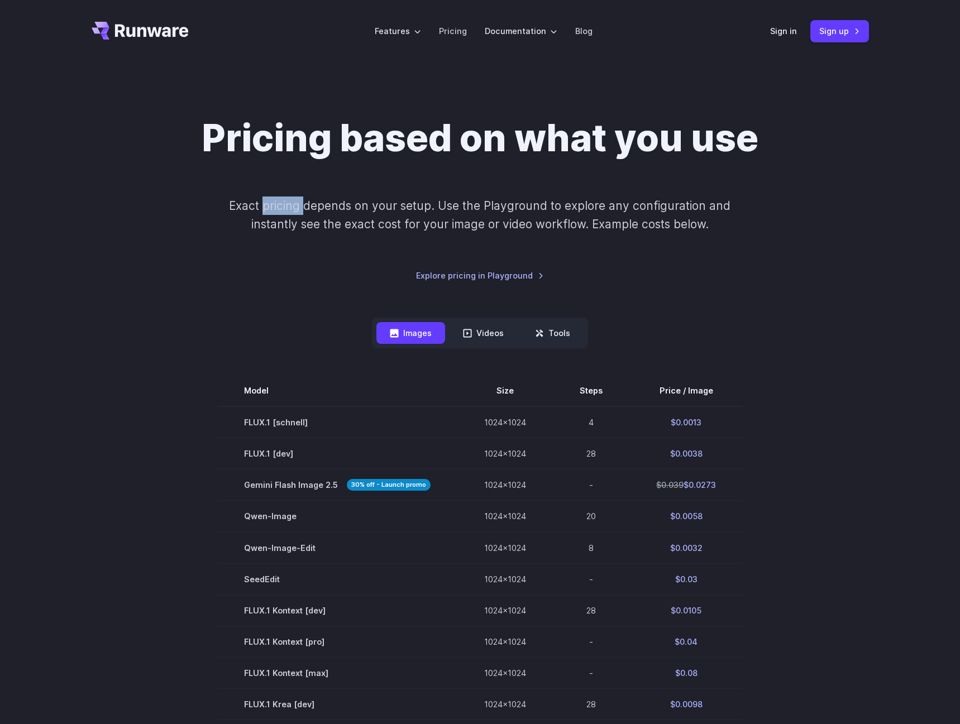
click at [298, 212] on p "Exact pricing depends on your setup. Use the Playground to explore any configur…" at bounding box center [480, 215] width 544 height 37
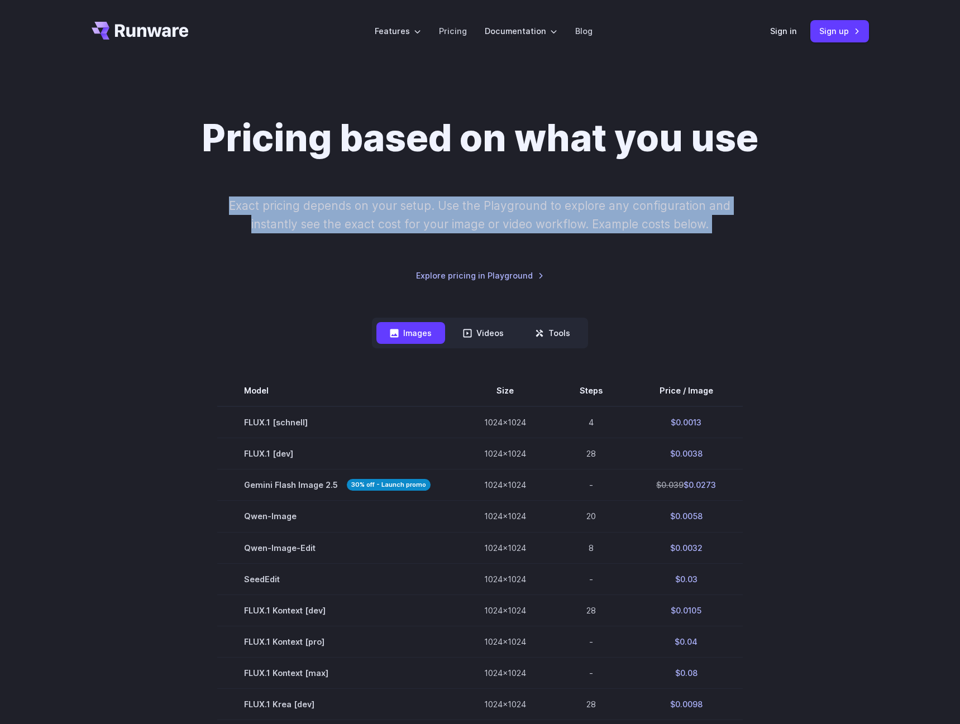
click at [298, 212] on p "Exact pricing depends on your setup. Use the Playground to explore any configur…" at bounding box center [480, 215] width 544 height 37
click at [388, 209] on p "Exact pricing depends on your setup. Use the Playground to explore any configur…" at bounding box center [480, 215] width 544 height 37
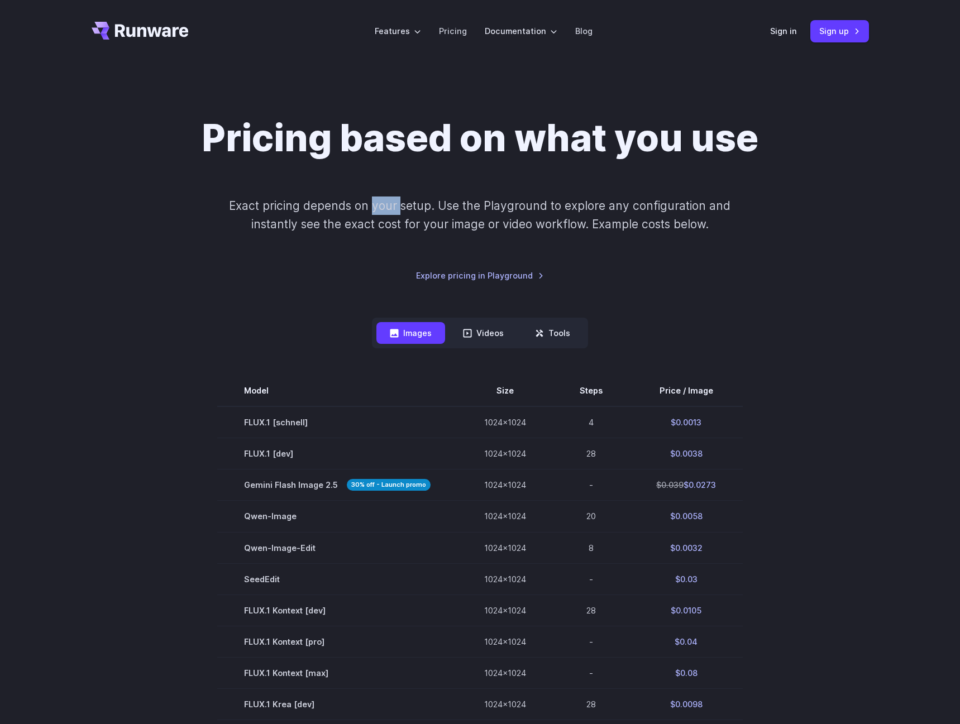
click at [388, 209] on p "Exact pricing depends on your setup. Use the Playground to explore any configur…" at bounding box center [480, 215] width 544 height 37
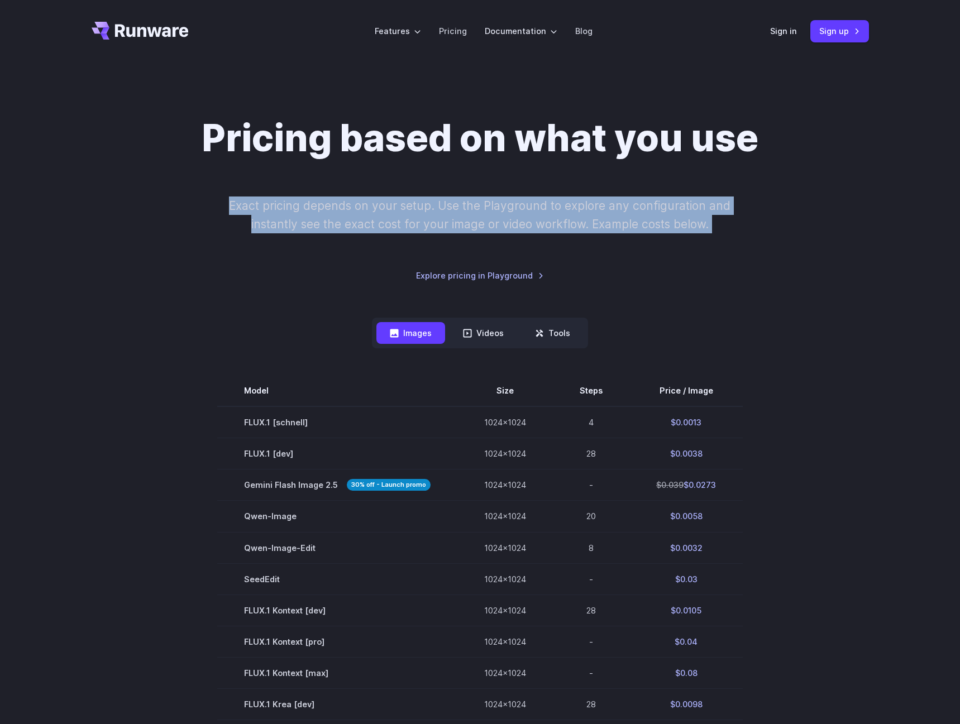
click at [388, 209] on p "Exact pricing depends on your setup. Use the Playground to explore any configur…" at bounding box center [480, 215] width 544 height 37
click at [432, 217] on p "Exact pricing depends on your setup. Use the Playground to explore any configur…" at bounding box center [480, 215] width 544 height 37
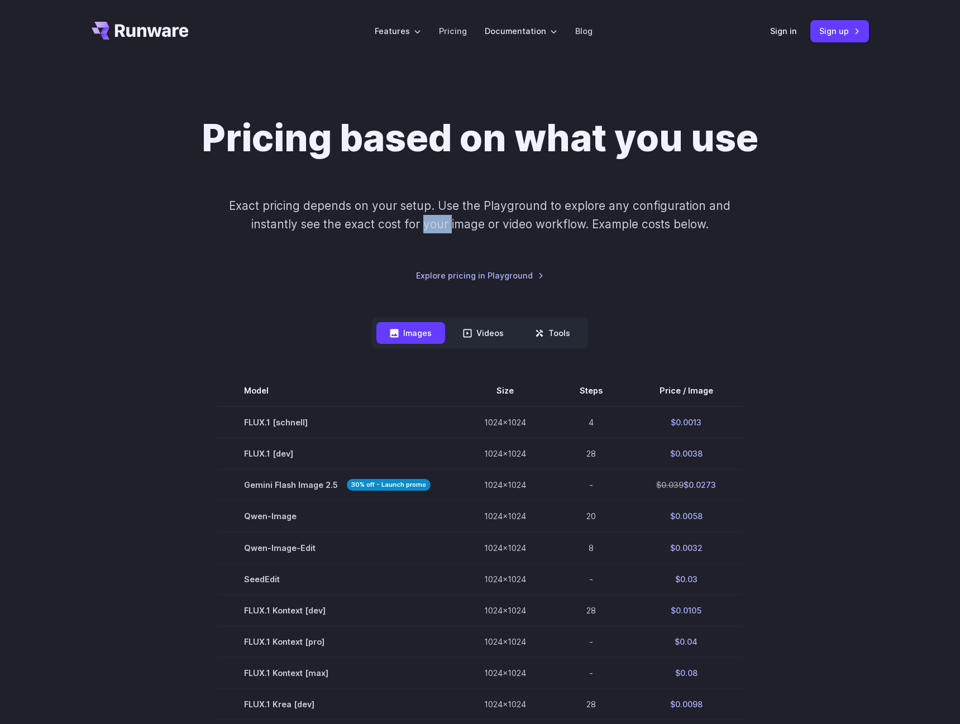
click at [432, 217] on p "Exact pricing depends on your setup. Use the Playground to explore any configur…" at bounding box center [480, 215] width 544 height 37
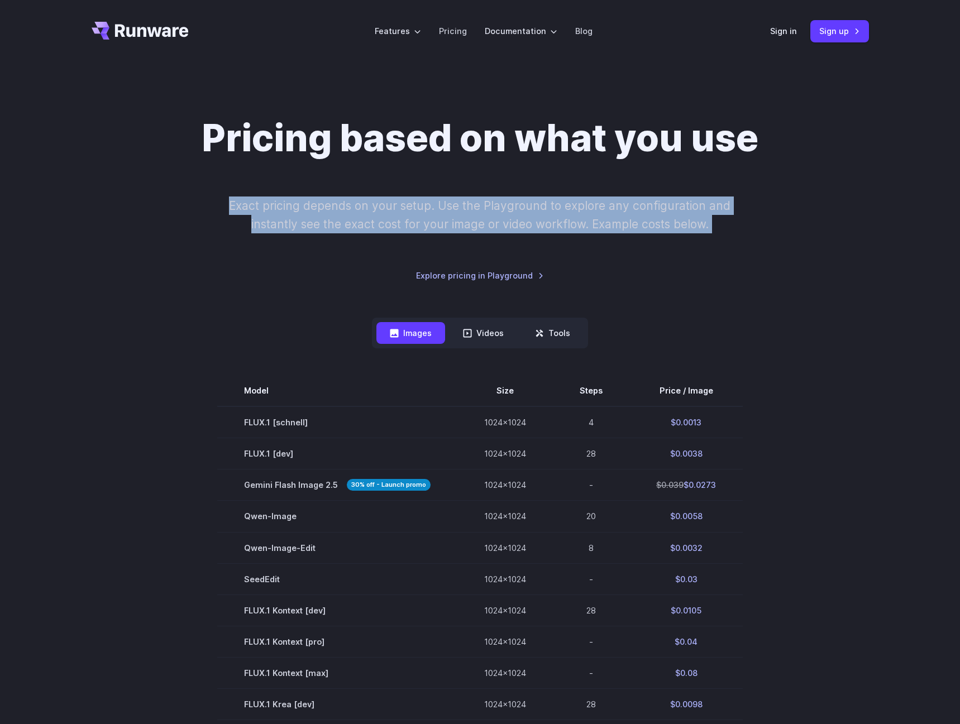
click at [432, 217] on p "Exact pricing depends on your setup. Use the Playground to explore any configur…" at bounding box center [480, 215] width 544 height 37
click at [559, 222] on p "Exact pricing depends on your setup. Use the Playground to explore any configur…" at bounding box center [480, 215] width 544 height 37
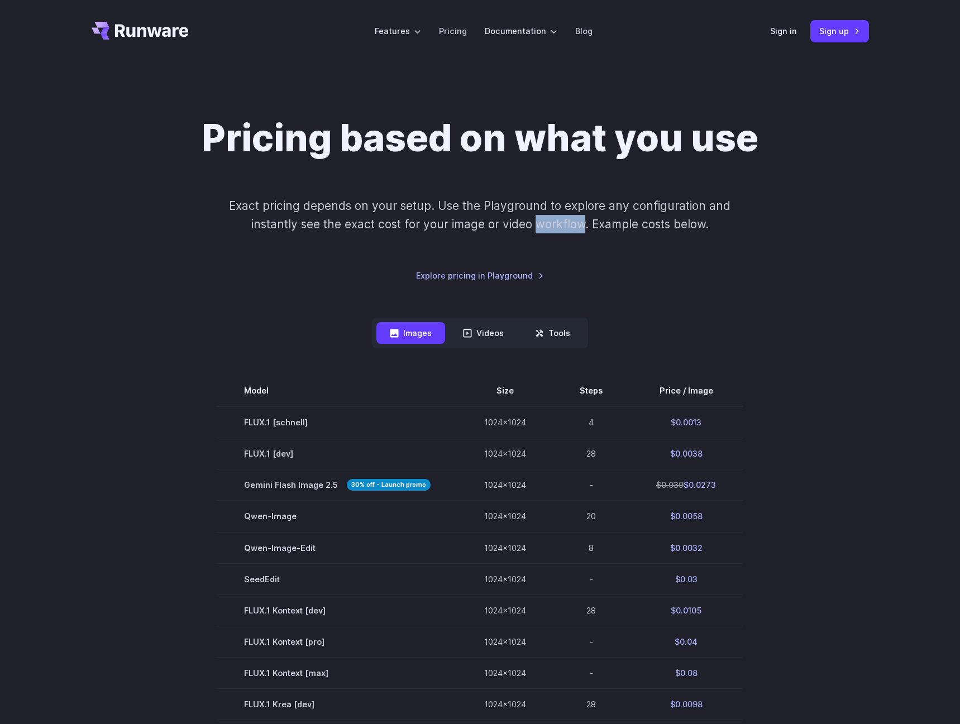
click at [559, 222] on p "Exact pricing depends on your setup. Use the Playground to explore any configur…" at bounding box center [480, 215] width 544 height 37
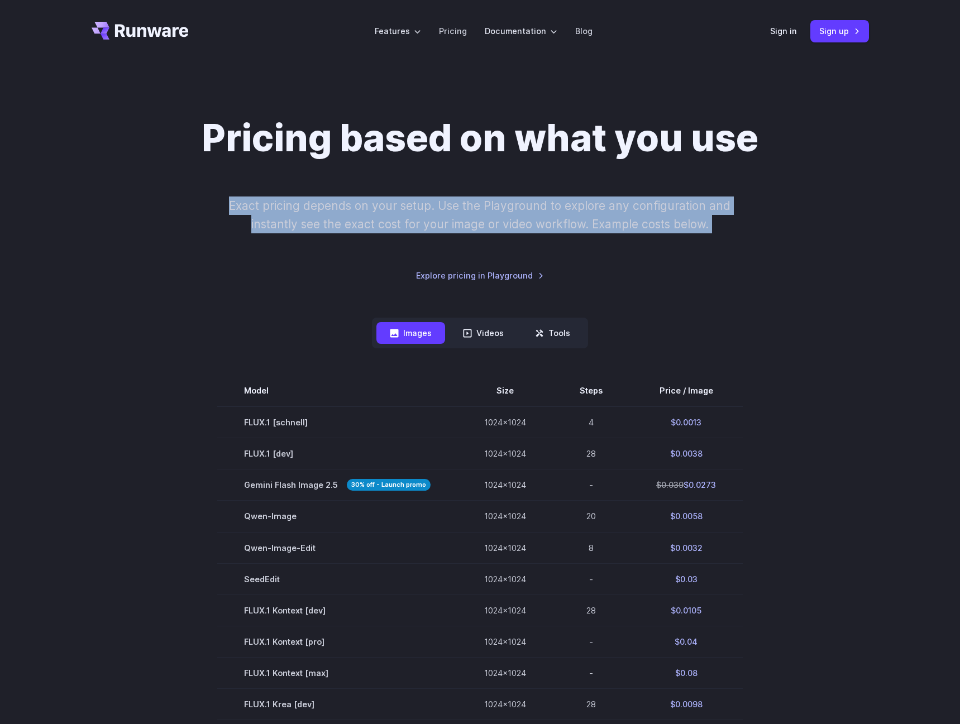
click at [559, 222] on p "Exact pricing depends on your setup. Use the Playground to explore any configur…" at bounding box center [480, 215] width 544 height 37
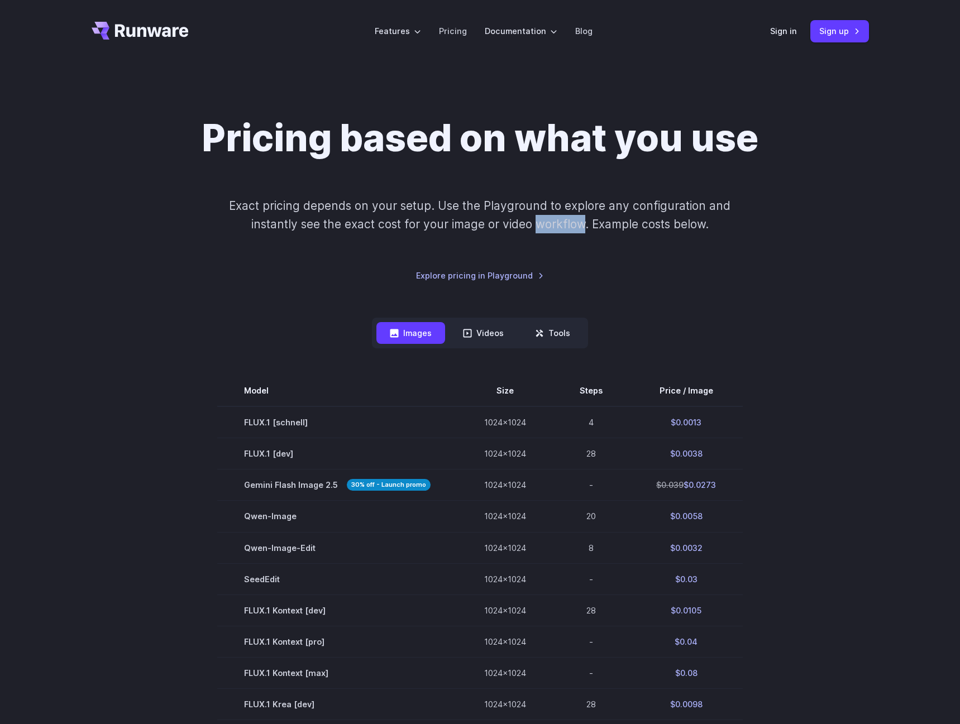
click at [559, 222] on p "Exact pricing depends on your setup. Use the Playground to explore any configur…" at bounding box center [480, 215] width 544 height 37
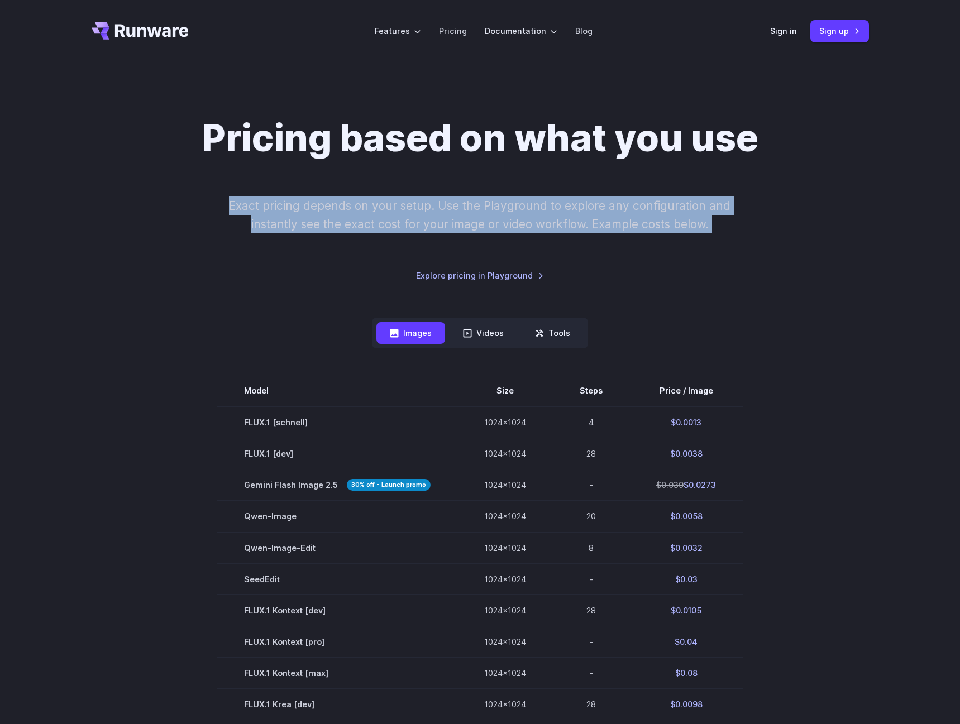
click at [559, 222] on p "Exact pricing depends on your setup. Use the Playground to explore any configur…" at bounding box center [480, 215] width 544 height 37
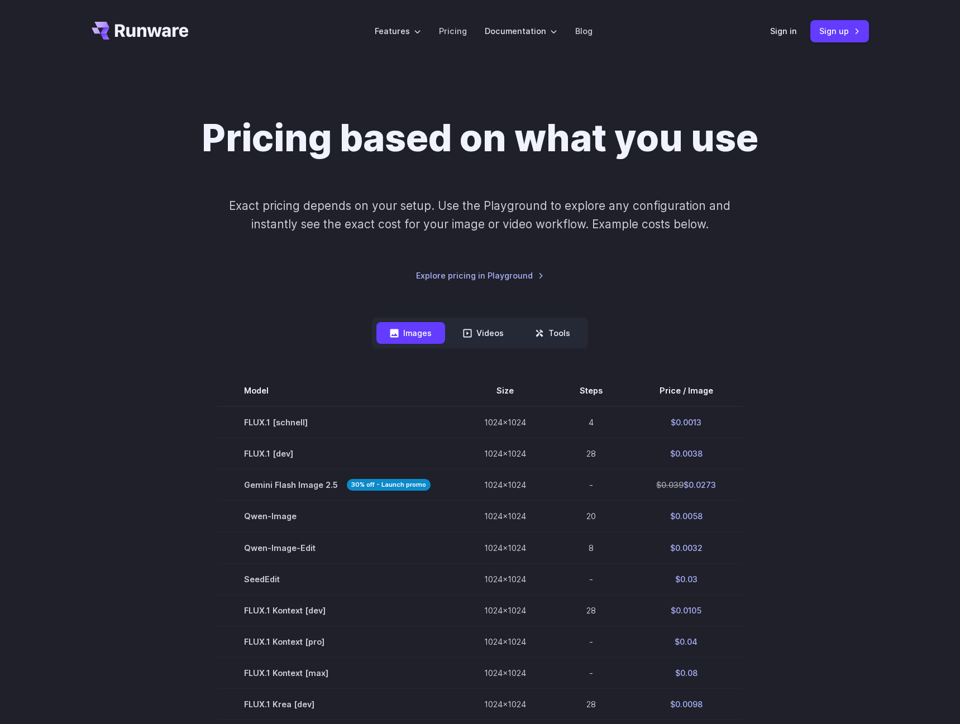
click at [880, 539] on div "Pricing based on what you use Exact pricing depends on your setup. Use the Play…" at bounding box center [480, 583] width 804 height 935
click at [822, 524] on section "Model Size Steps Price / Image FLUX.1 [[PERSON_NAME]] 1024x1024 4 $0.0013 FLUX.…" at bounding box center [480, 688] width 777 height 626
click at [784, 550] on section "Model Size Steps Price / Image FLUX.1 [[PERSON_NAME]] 1024x1024 4 $0.0013 FLUX.…" at bounding box center [480, 688] width 777 height 626
click at [862, 562] on section "Model Size Steps Price / Image FLUX.1 [[PERSON_NAME]] 1024x1024 4 $0.0013 FLUX.…" at bounding box center [480, 688] width 777 height 626
click at [830, 498] on section "Model Size Steps Price / Image FLUX.1 [[PERSON_NAME]] 1024x1024 4 $0.0013 FLUX.…" at bounding box center [480, 688] width 777 height 626
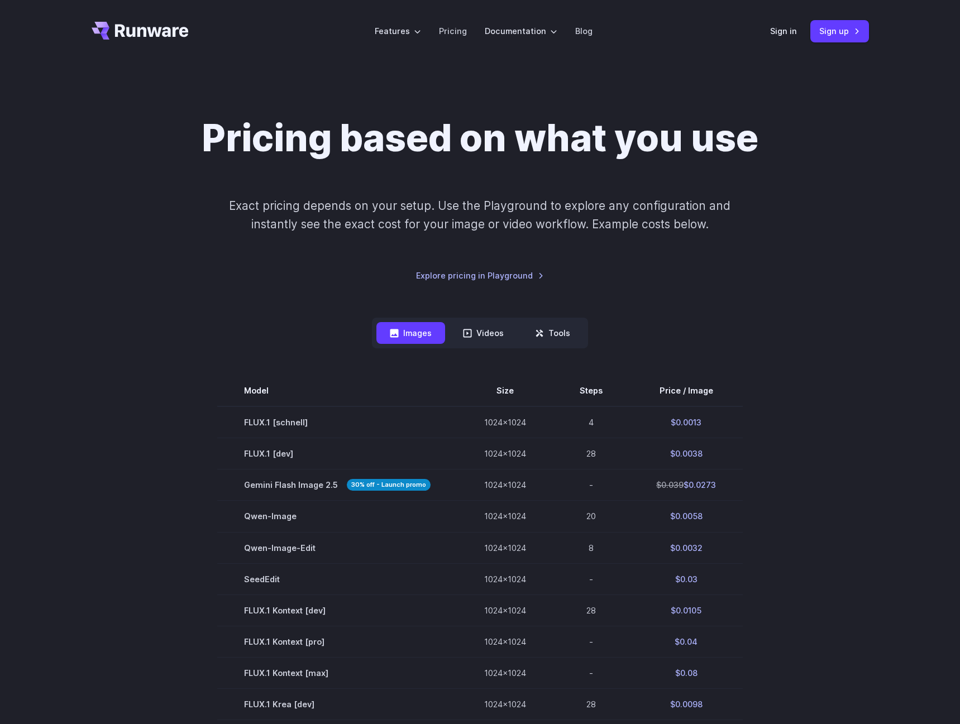
drag, startPoint x: 845, startPoint y: 236, endPoint x: 845, endPoint y: 246, distance: 10.0
click at [845, 246] on div "Pricing based on what you use Exact pricing depends on your setup. Use the Play…" at bounding box center [480, 199] width 777 height 166
